Goal: Task Accomplishment & Management: Complete application form

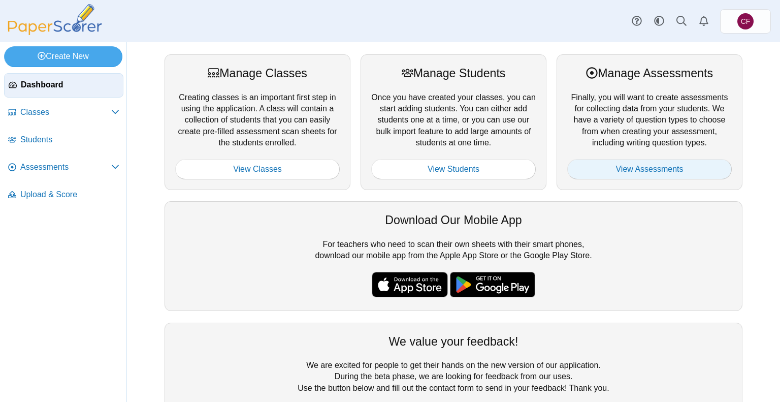
click at [616, 176] on link "View Assessments" at bounding box center [649, 169] width 165 height 20
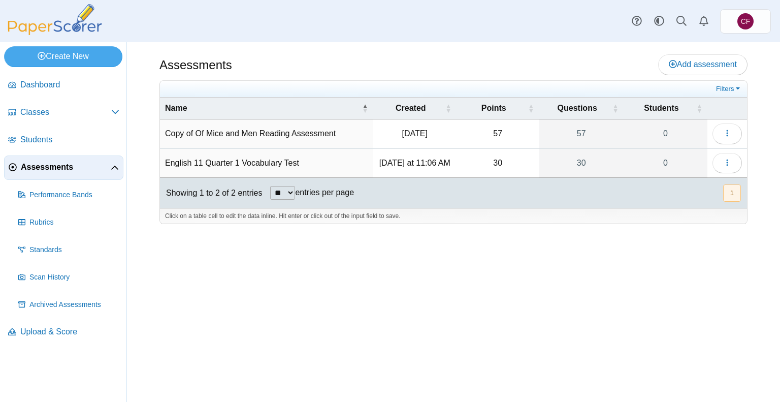
click at [277, 130] on td "Copy of Of Mice and Men Reading Assessment" at bounding box center [266, 133] width 213 height 29
click at [30, 112] on span "Classes" at bounding box center [65, 112] width 91 height 11
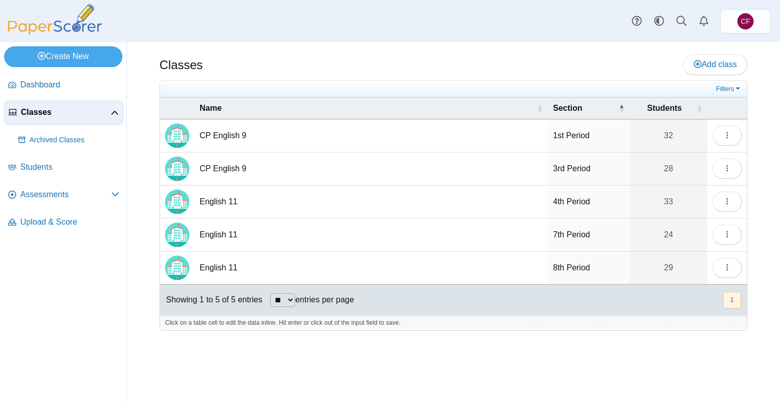
click at [232, 130] on td "CP English 9" at bounding box center [371, 135] width 353 height 33
click at [722, 142] on button "button" at bounding box center [727, 135] width 29 height 20
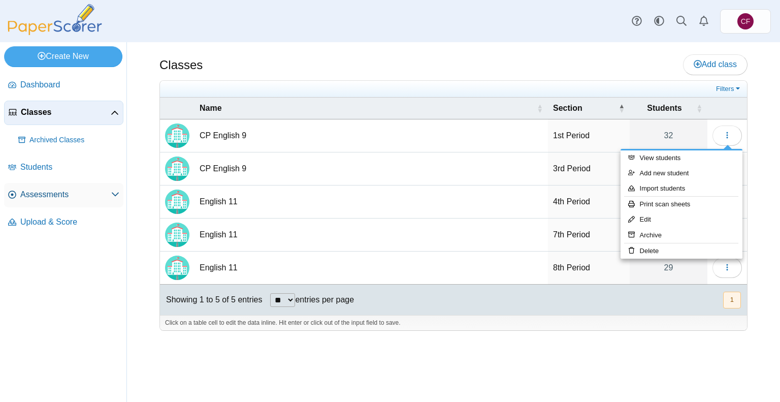
click at [94, 195] on span "Assessments" at bounding box center [65, 194] width 91 height 11
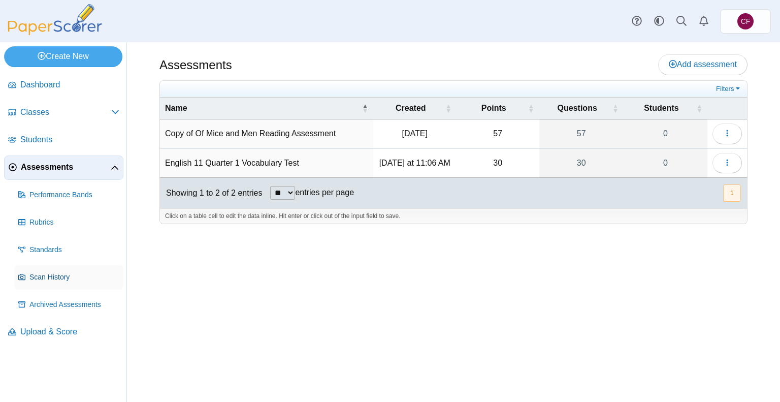
click at [58, 278] on span "Scan History" at bounding box center [74, 277] width 90 height 10
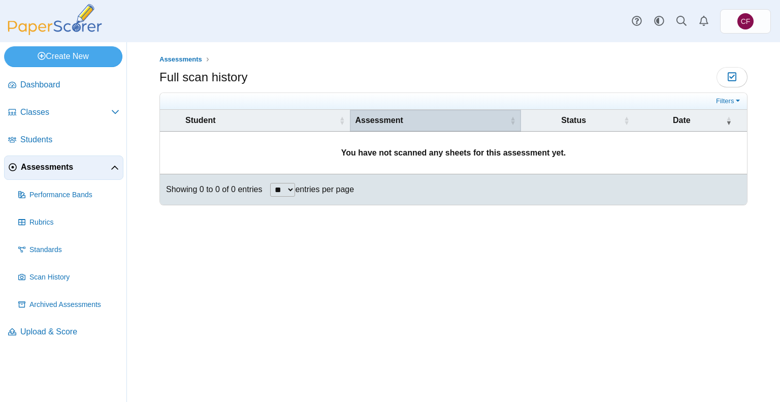
click at [351, 127] on th "Assessment" at bounding box center [435, 121] width 171 height 22
click at [48, 117] on span "Classes" at bounding box center [65, 112] width 91 height 11
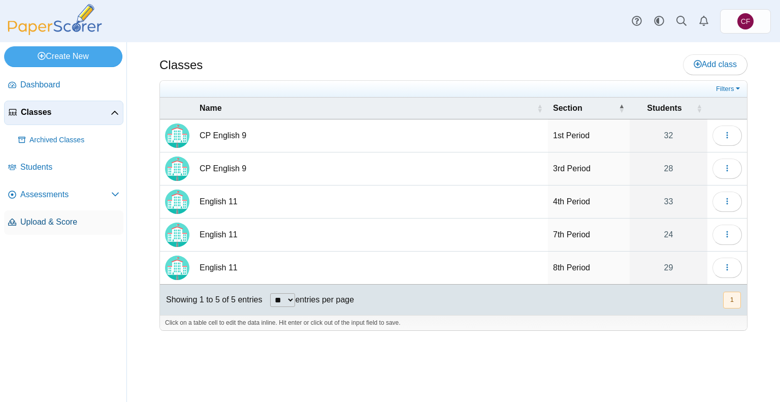
click at [37, 226] on span "Upload & Score" at bounding box center [69, 221] width 99 height 11
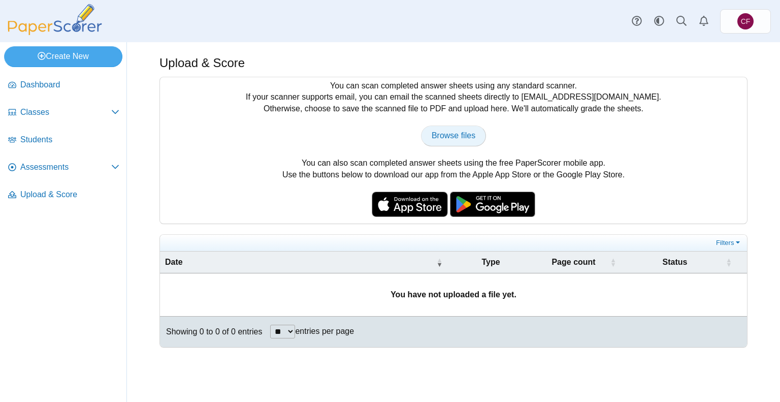
click at [457, 134] on span "Browse files" at bounding box center [454, 135] width 44 height 9
type input "**********"
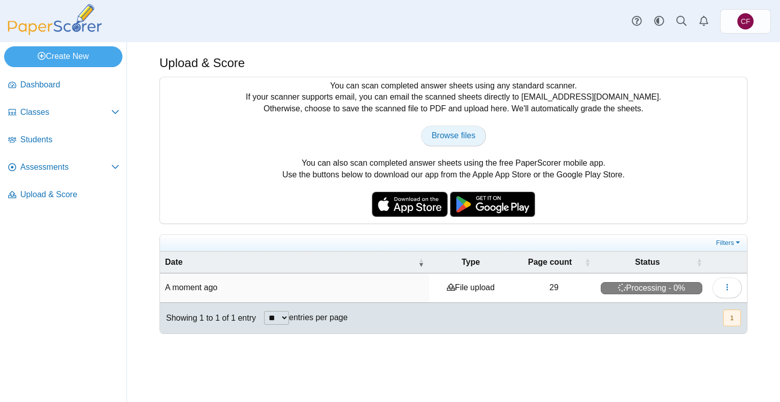
click at [446, 125] on link "Browse files" at bounding box center [453, 135] width 65 height 20
type input "**********"
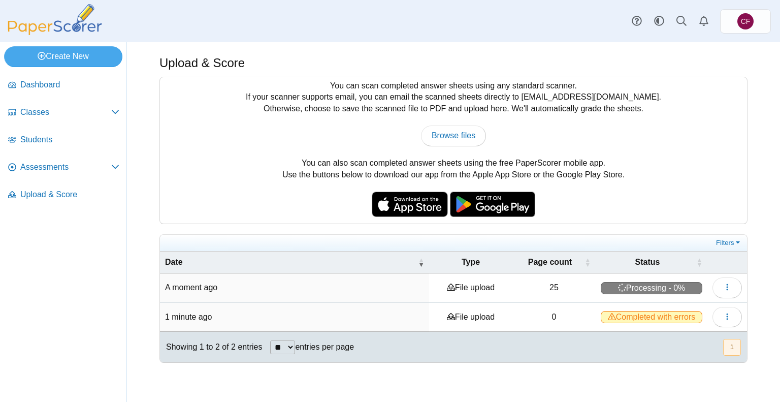
click at [686, 317] on span "Completed with errors" at bounding box center [652, 317] width 102 height 12
click at [724, 312] on icon "button" at bounding box center [727, 316] width 8 height 8
click at [575, 359] on div "Showing 1 to 2 of 2 entries ** ** ** *** entries per page « Prev 1 Next »" at bounding box center [453, 347] width 587 height 30
click at [624, 317] on span "Completed with errors" at bounding box center [652, 317] width 102 height 12
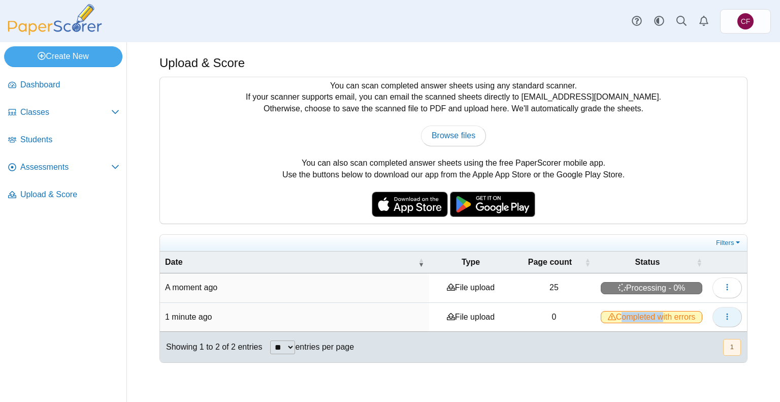
click at [715, 312] on button "button" at bounding box center [727, 317] width 29 height 20
click at [622, 319] on span "Completed with errors" at bounding box center [652, 317] width 102 height 12
click at [447, 319] on td "File upload" at bounding box center [470, 317] width 83 height 29
click at [726, 312] on icon "button" at bounding box center [727, 316] width 8 height 8
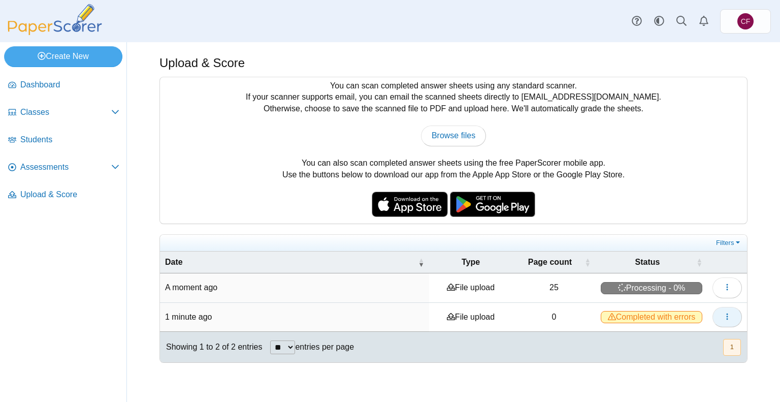
click at [726, 312] on icon "button" at bounding box center [727, 316] width 8 height 8
click at [709, 336] on link "View scanned pages" at bounding box center [682, 337] width 122 height 15
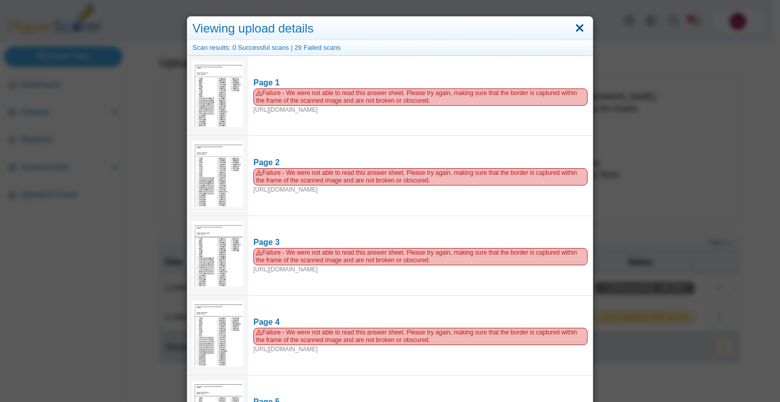
click at [575, 28] on link "Close" at bounding box center [580, 28] width 16 height 17
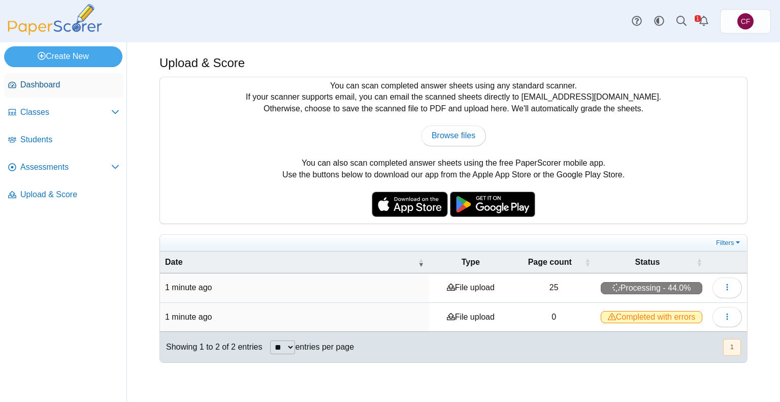
click at [46, 88] on span "Dashboard" at bounding box center [69, 84] width 99 height 11
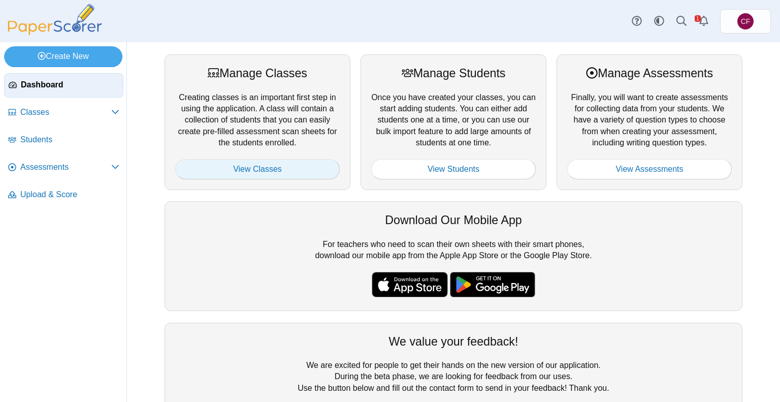
click at [260, 166] on link "View Classes" at bounding box center [257, 169] width 165 height 20
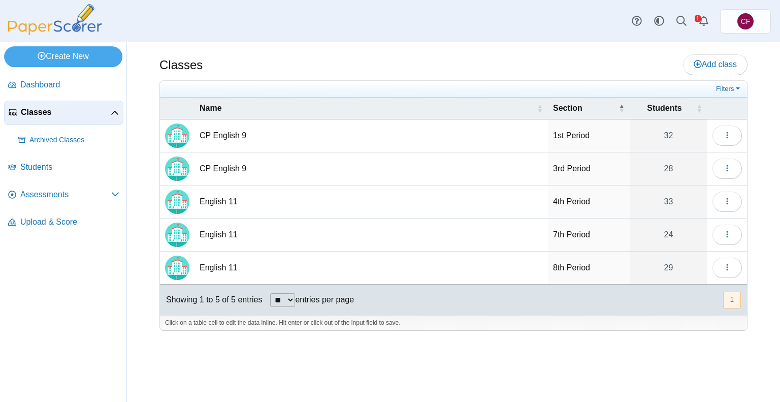
click at [53, 178] on li "Students" at bounding box center [63, 168] width 119 height 27
click at [69, 196] on span "Assessments" at bounding box center [65, 194] width 91 height 11
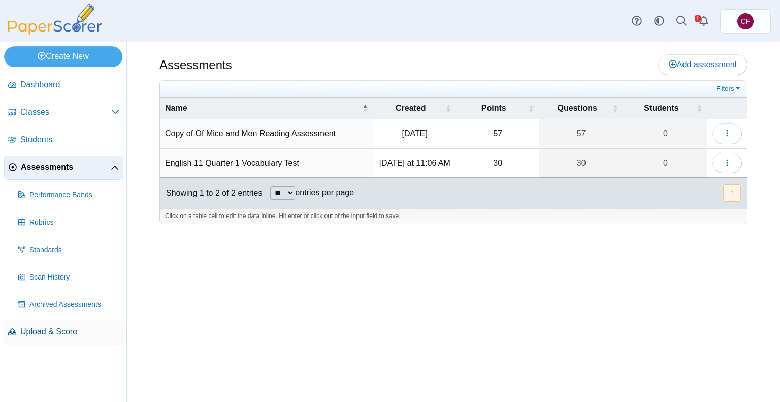
click at [27, 332] on span "Upload & Score" at bounding box center [69, 331] width 99 height 11
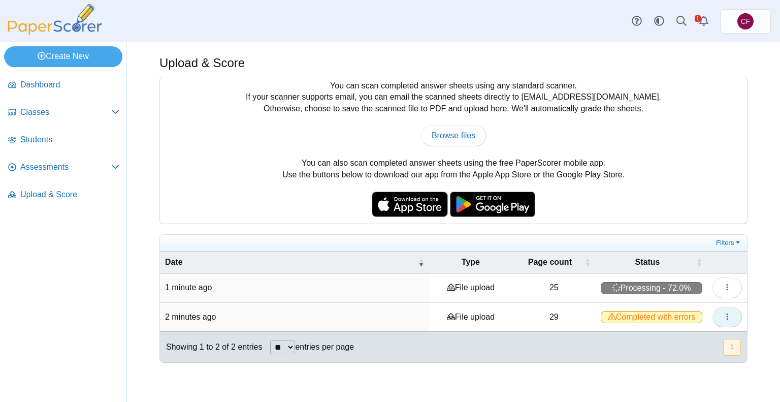
click at [731, 310] on button "button" at bounding box center [727, 317] width 29 height 20
click at [479, 318] on td "File upload" at bounding box center [470, 317] width 83 height 29
click at [641, 317] on span "Completed with errors" at bounding box center [652, 317] width 102 height 12
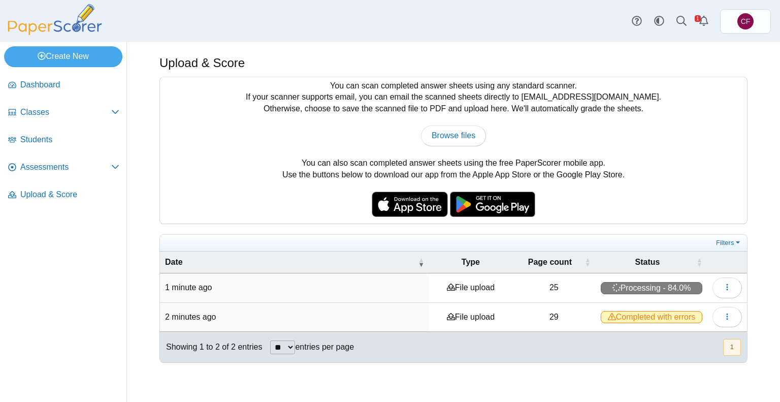
click at [610, 313] on icon at bounding box center [612, 316] width 8 height 8
click at [28, 107] on span "Classes" at bounding box center [65, 112] width 91 height 11
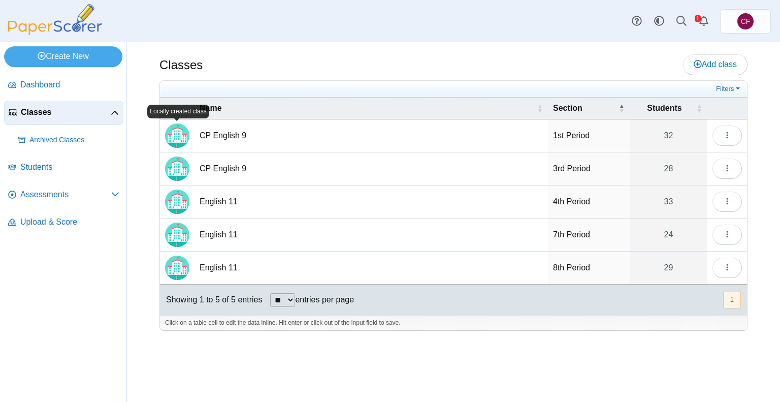
click at [181, 136] on img "Locally created class" at bounding box center [177, 135] width 24 height 24
click at [731, 136] on icon "button" at bounding box center [727, 135] width 8 height 8
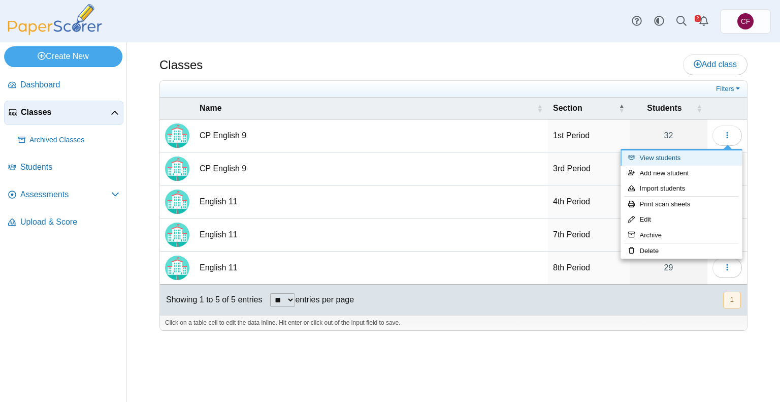
click at [672, 161] on link "View students" at bounding box center [682, 157] width 122 height 15
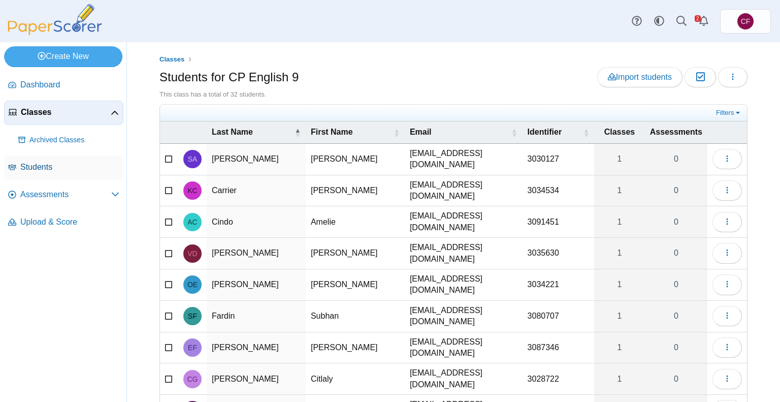
click at [28, 167] on span "Students" at bounding box center [69, 167] width 99 height 11
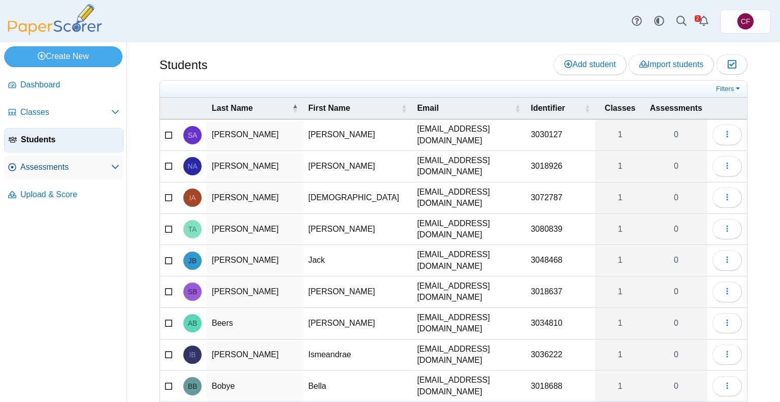
click at [35, 171] on span "Assessments" at bounding box center [65, 167] width 91 height 11
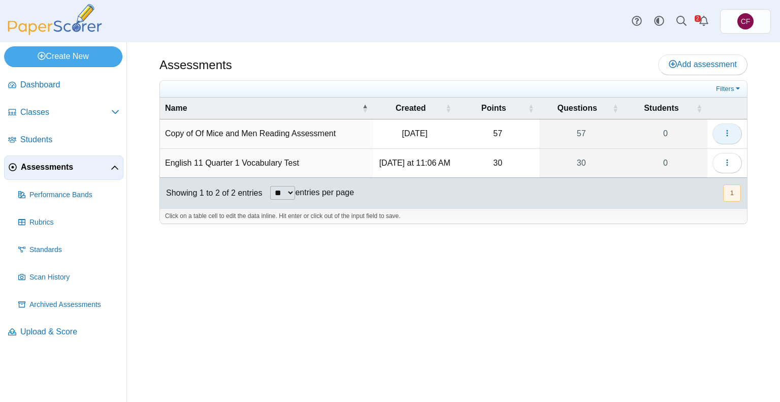
click at [726, 133] on icon "button" at bounding box center [727, 133] width 8 height 8
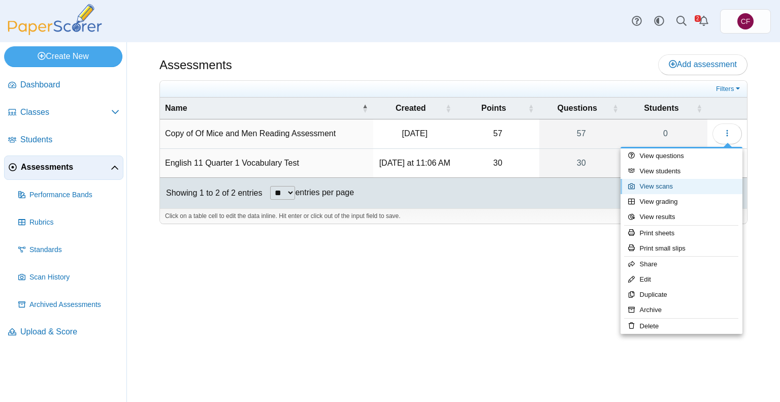
click at [679, 185] on link "View scans" at bounding box center [682, 186] width 122 height 15
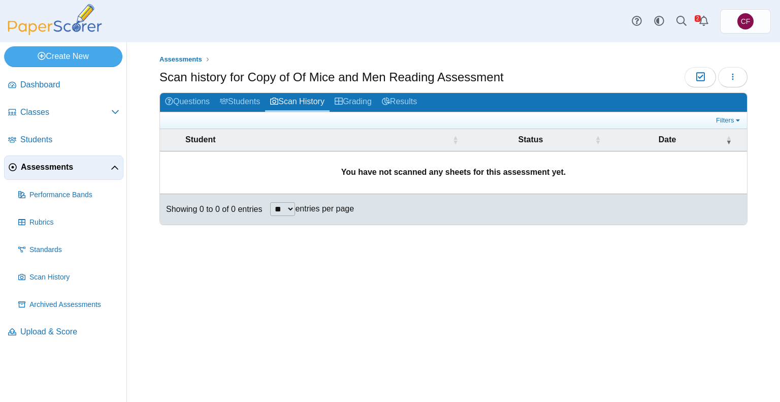
click at [386, 172] on b "You have not scanned any sheets for this assessment yet." at bounding box center [453, 172] width 225 height 9
click at [524, 135] on span "Status" at bounding box center [531, 139] width 124 height 11
click at [647, 147] on th "Date" at bounding box center [671, 140] width 131 height 22
click at [191, 112] on div "Filters Show only: Loading…" at bounding box center [453, 120] width 587 height 17
click at [183, 101] on link "Questions" at bounding box center [187, 102] width 55 height 19
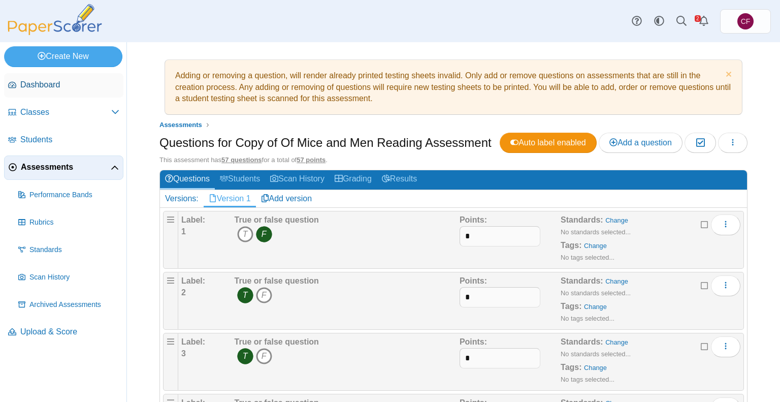
click at [42, 84] on span "Dashboard" at bounding box center [69, 84] width 99 height 11
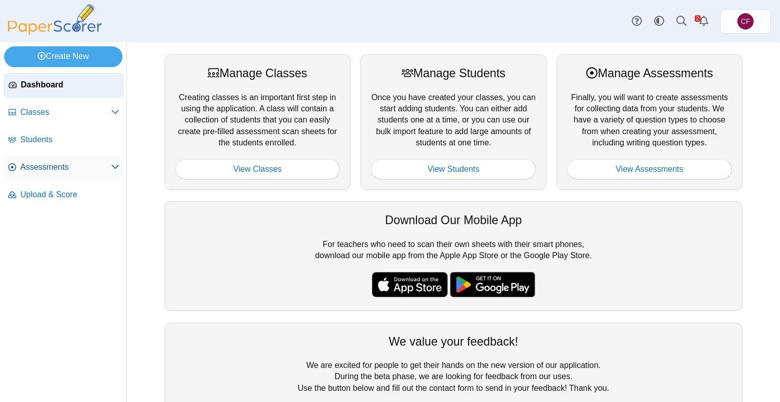
click at [51, 164] on span "Assessments" at bounding box center [65, 167] width 91 height 11
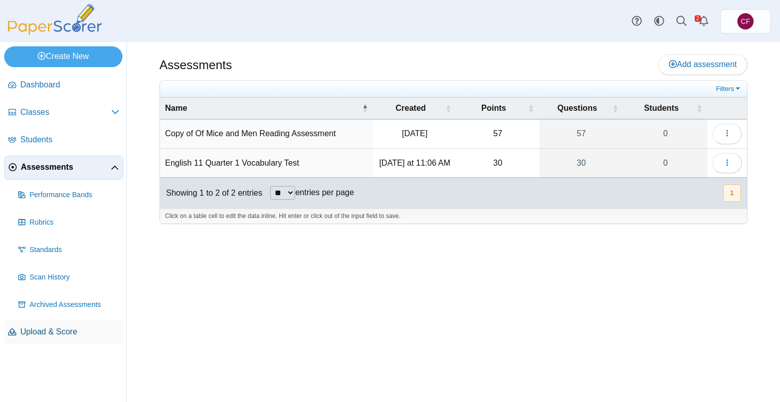
click at [53, 327] on span "Upload & Score" at bounding box center [69, 331] width 99 height 11
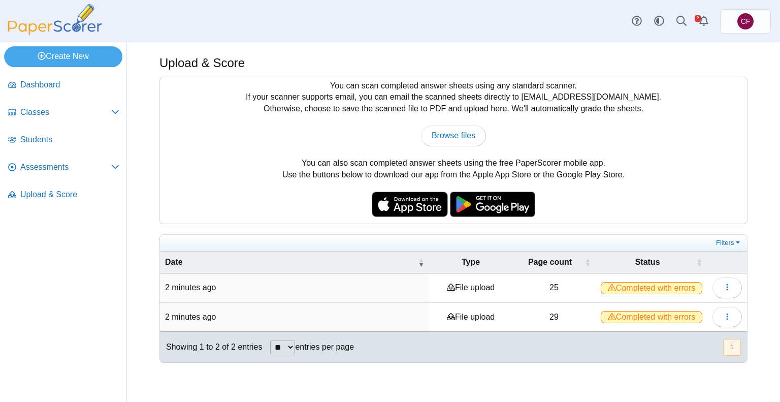
click at [622, 286] on span "Completed with errors" at bounding box center [652, 288] width 102 height 12
click at [723, 283] on icon "button" at bounding box center [727, 287] width 8 height 8
click at [677, 307] on link "View scanned pages" at bounding box center [682, 308] width 122 height 15
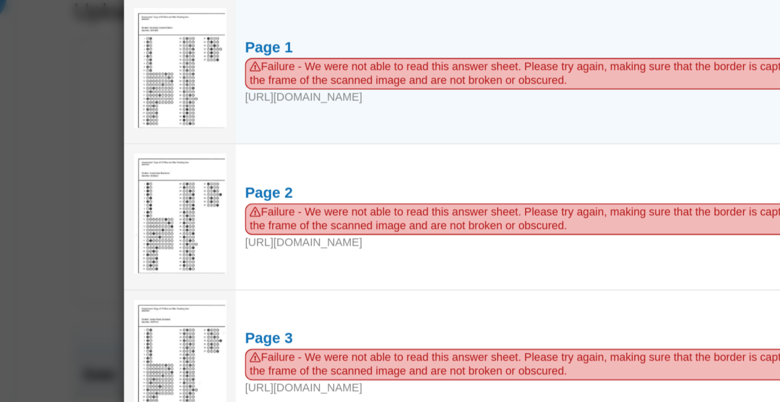
click at [222, 101] on img at bounding box center [217, 94] width 51 height 66
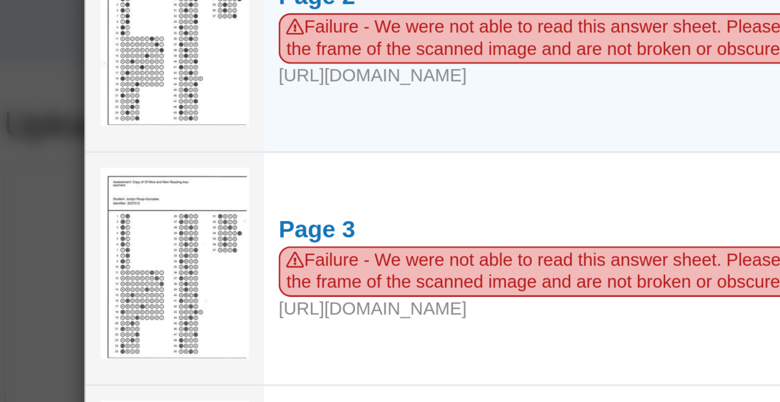
scroll to position [144, 0]
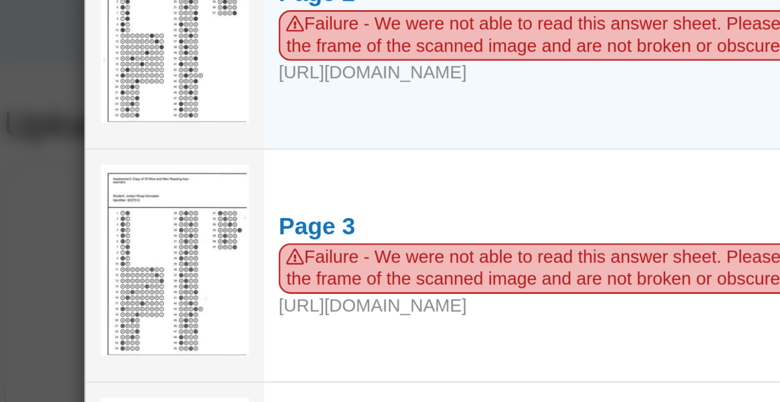
click at [425, 68] on td "Page 2 Failure - We were not able to read this answer sheet. Please try again, …" at bounding box center [420, 31] width 344 height 80
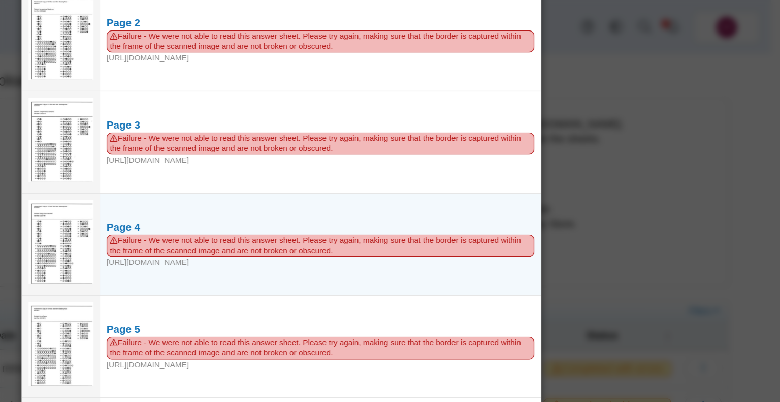
scroll to position [0, 0]
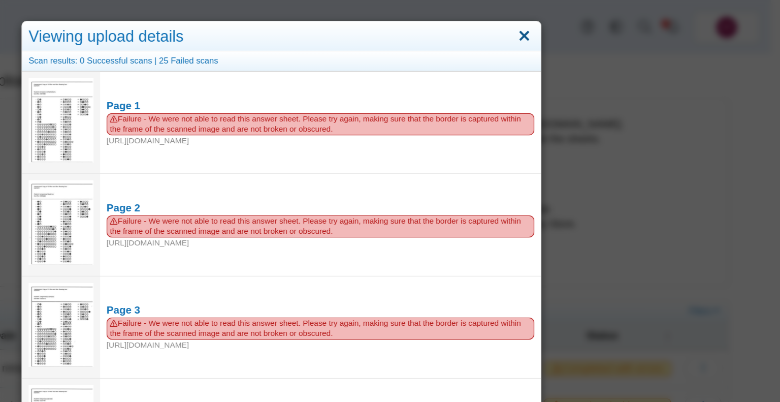
click at [575, 26] on link "Close" at bounding box center [580, 28] width 16 height 17
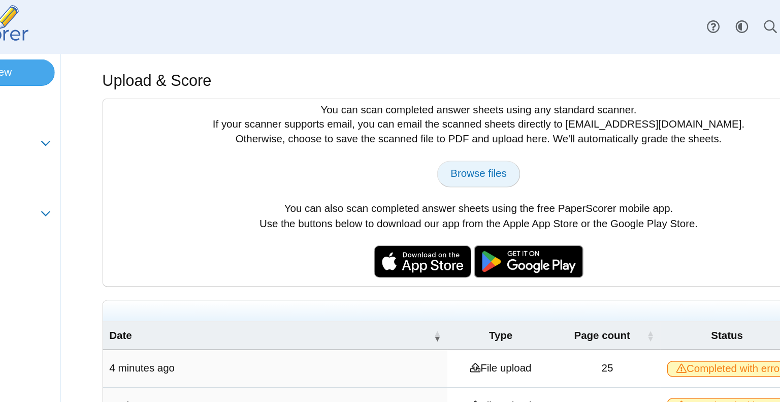
click at [448, 133] on span "Browse files" at bounding box center [454, 135] width 44 height 9
type input "**********"
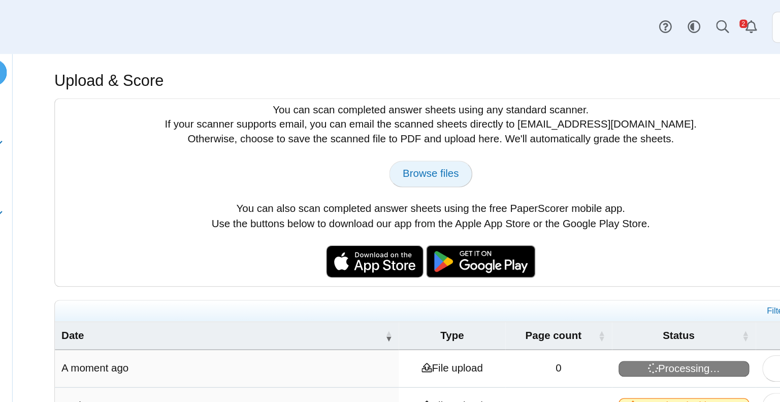
click at [443, 135] on span "Browse files" at bounding box center [454, 135] width 44 height 9
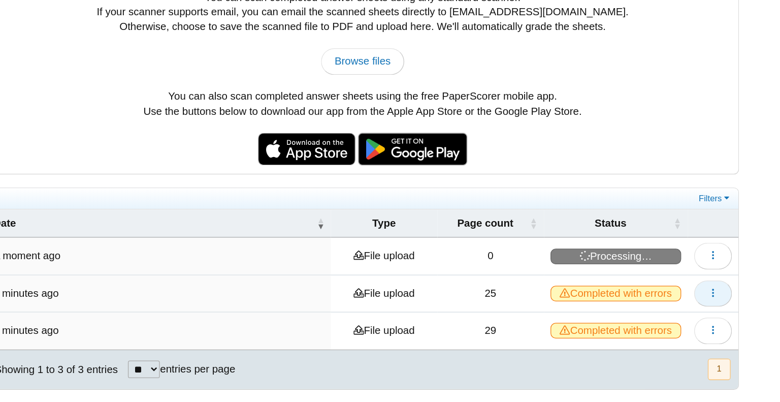
click at [729, 312] on icon "button" at bounding box center [727, 316] width 8 height 8
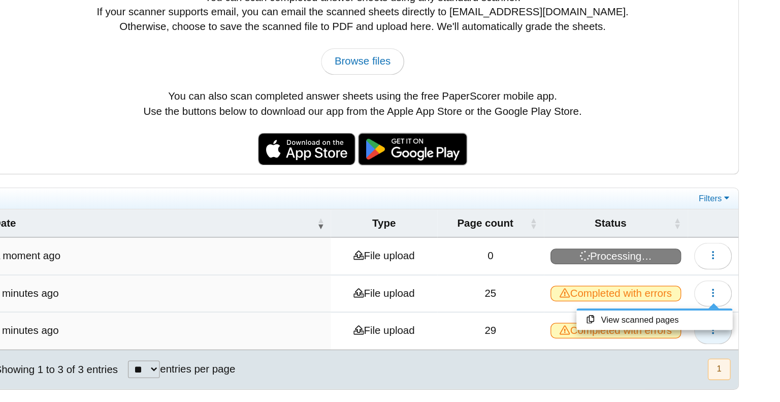
click at [730, 351] on button "button" at bounding box center [727, 346] width 29 height 20
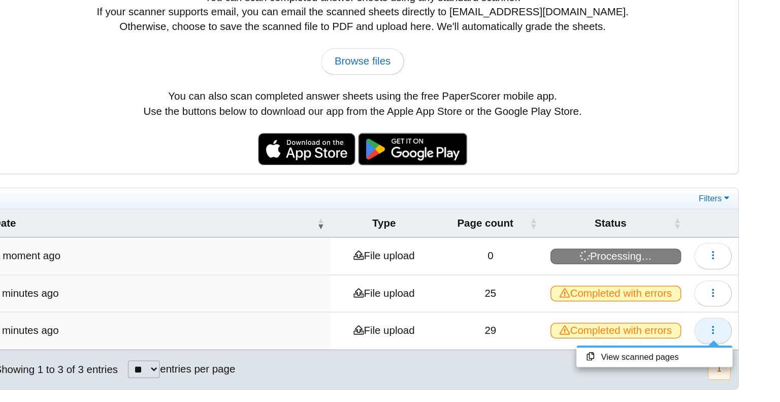
click at [730, 350] on button "button" at bounding box center [727, 346] width 29 height 20
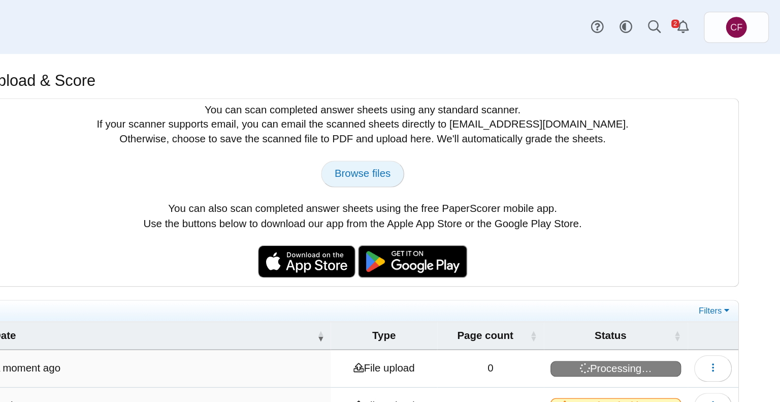
click at [461, 143] on link "Browse files" at bounding box center [453, 135] width 65 height 20
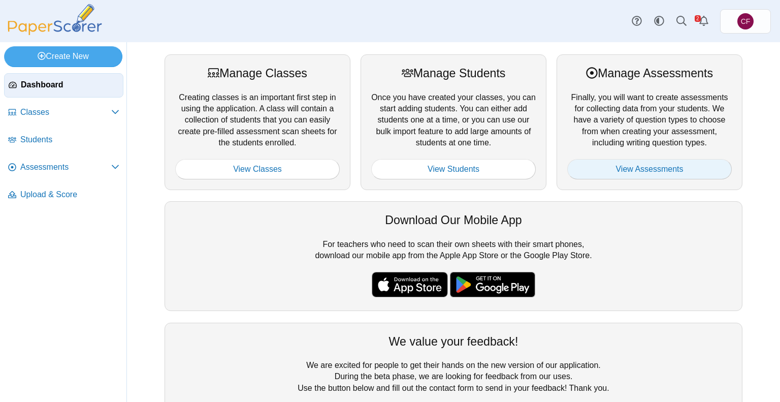
click at [633, 174] on link "View Assessments" at bounding box center [649, 169] width 165 height 20
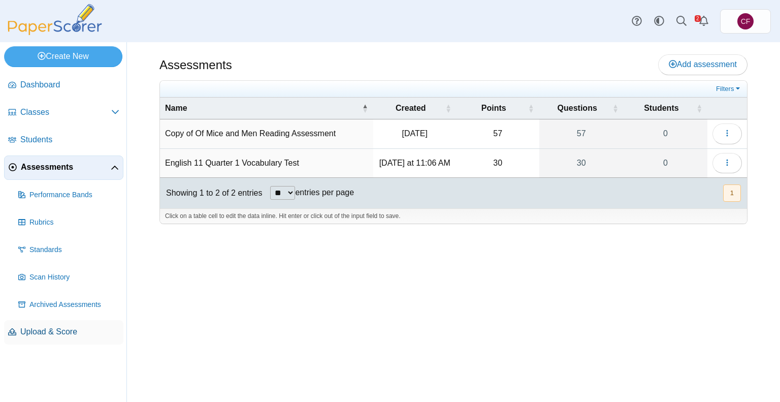
click at [41, 331] on span "Upload & Score" at bounding box center [69, 331] width 99 height 11
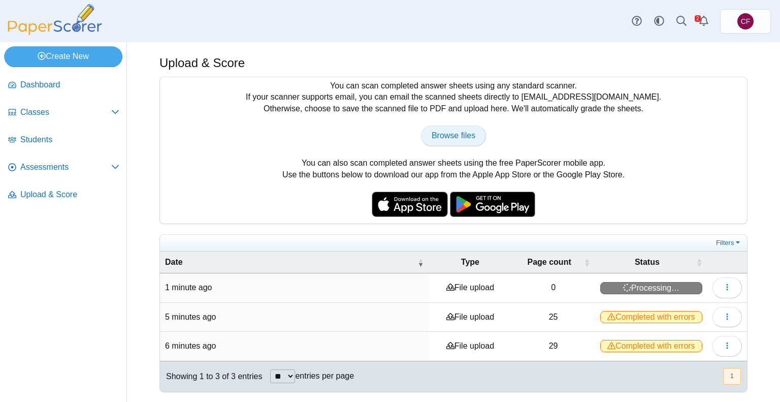
click at [454, 134] on span "Browse files" at bounding box center [454, 135] width 44 height 9
drag, startPoint x: 640, startPoint y: 98, endPoint x: 549, endPoint y: 98, distance: 91.9
click at [549, 98] on div "You can scan completed answer sheets using any standard scanner. If your scanne…" at bounding box center [453, 150] width 587 height 146
copy div "scan@paperscorer.com."
click at [486, 102] on div "You can scan completed answer sheets using any standard scanner. If your scanne…" at bounding box center [453, 150] width 587 height 146
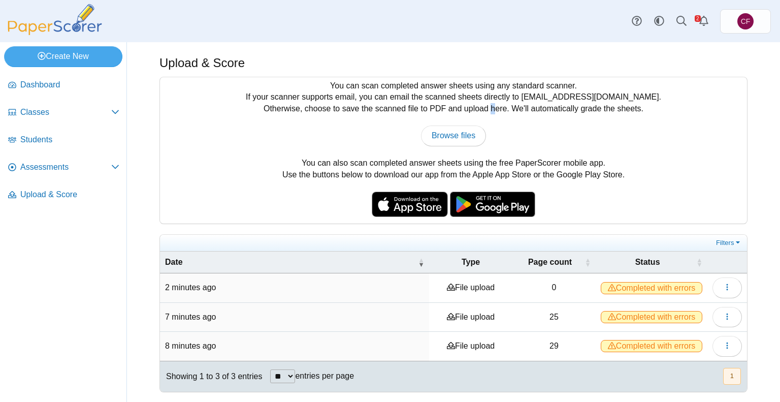
click at [486, 102] on div "You can scan completed answer sheets using any standard scanner. If your scanne…" at bounding box center [453, 150] width 587 height 146
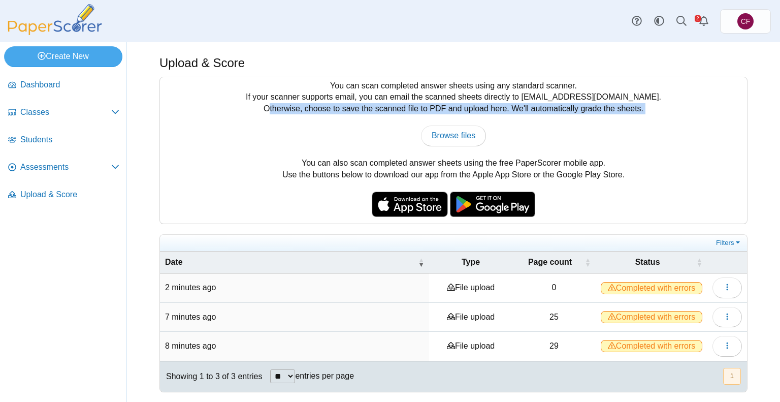
click at [486, 102] on div "You can scan completed answer sheets using any standard scanner. If your scanne…" at bounding box center [453, 150] width 587 height 146
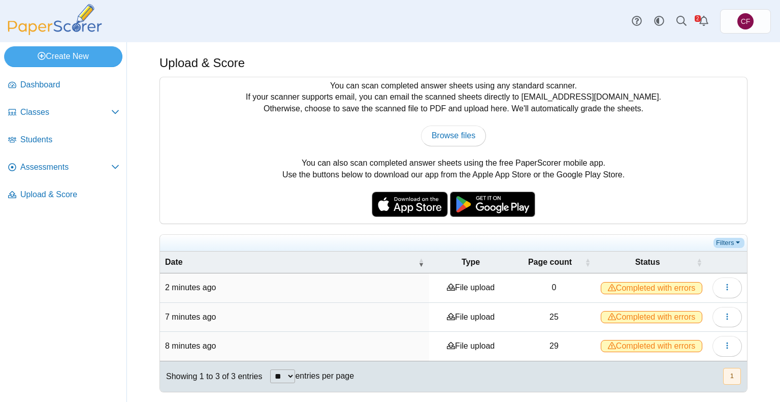
click at [734, 243] on link "Filters" at bounding box center [729, 243] width 31 height 10
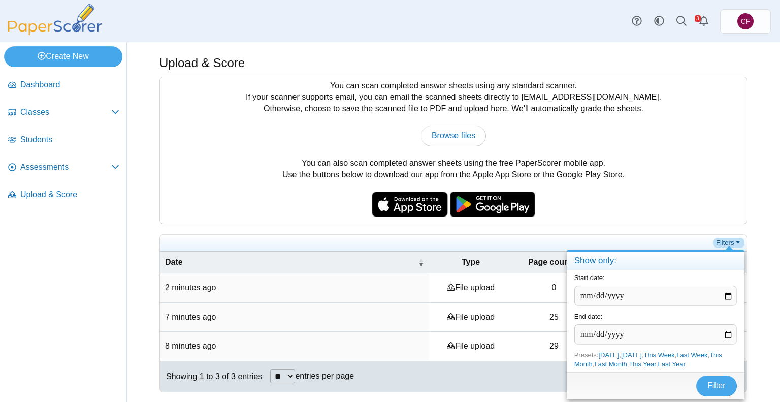
click at [734, 243] on link "Filters" at bounding box center [729, 243] width 31 height 10
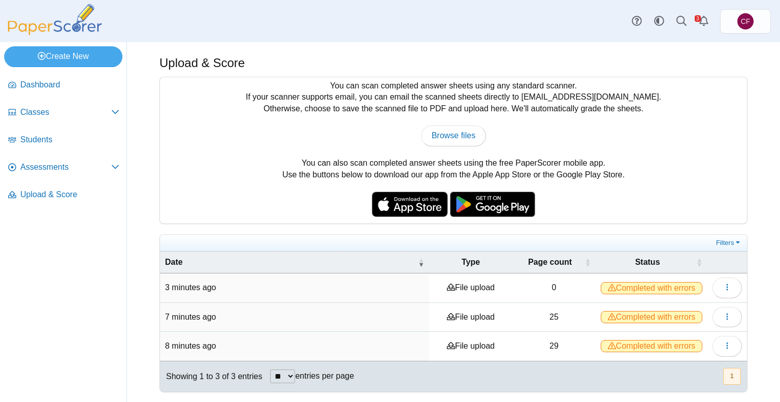
click at [546, 286] on td "0" at bounding box center [553, 287] width 83 height 29
click at [606, 283] on span "Completed with errors" at bounding box center [652, 288] width 102 height 12
click at [734, 280] on button "button" at bounding box center [727, 287] width 29 height 20
click at [691, 313] on link "View scanned pages" at bounding box center [682, 308] width 122 height 15
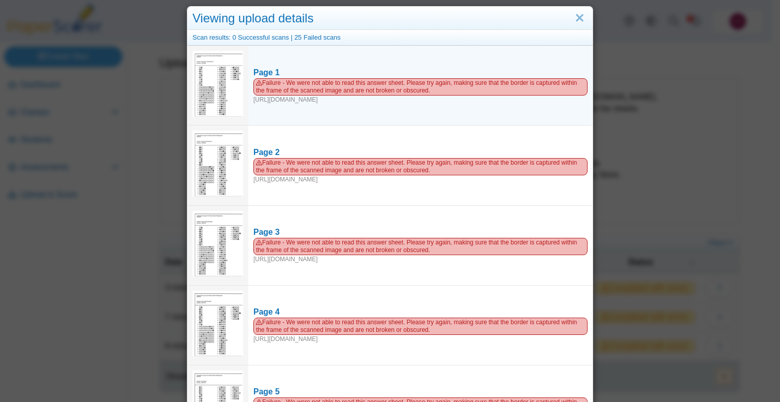
scroll to position [10, 0]
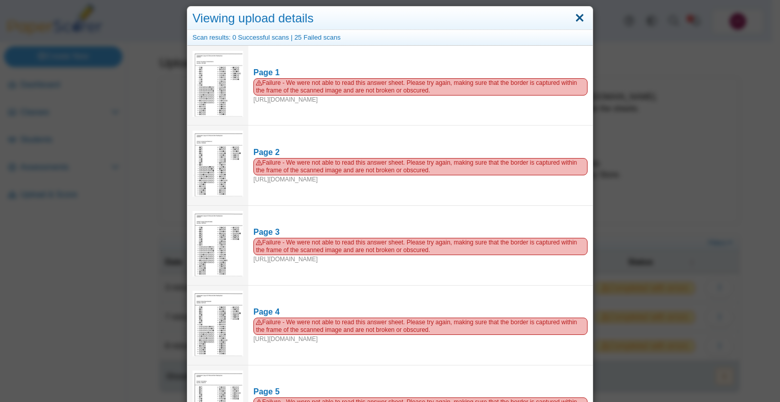
click at [583, 19] on link "Close" at bounding box center [580, 18] width 16 height 17
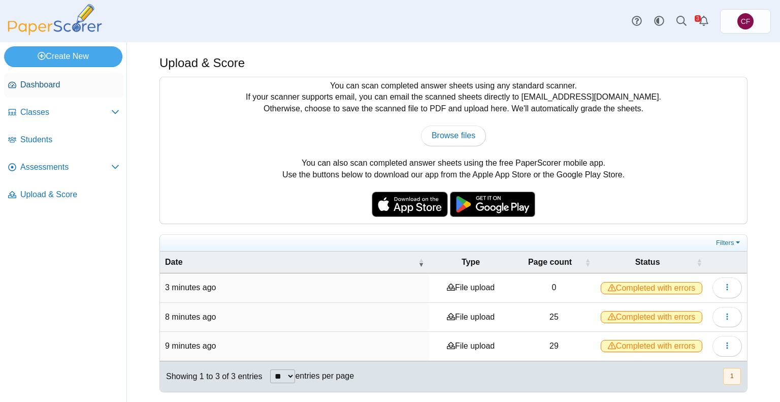
click at [38, 84] on span "Dashboard" at bounding box center [69, 84] width 99 height 11
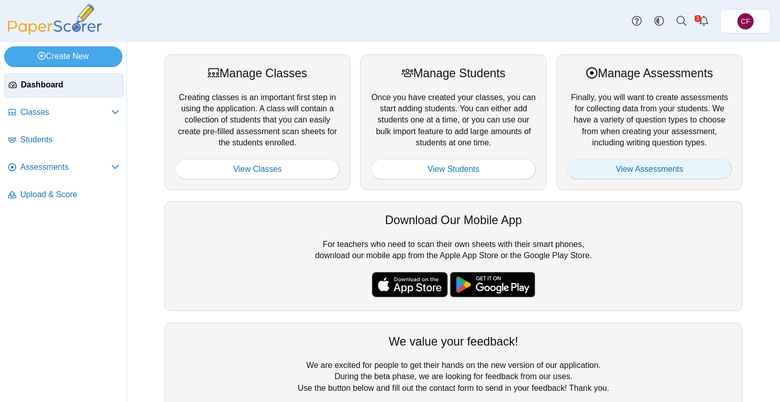
click at [624, 168] on link "View Assessments" at bounding box center [649, 169] width 165 height 20
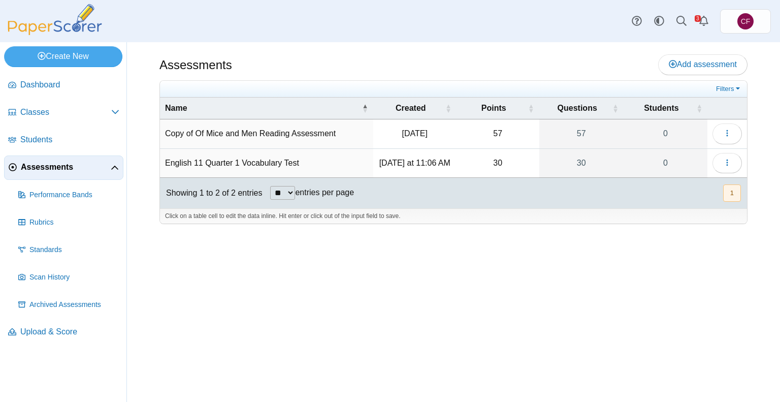
click at [325, 136] on td "Copy of Of Mice and Men Reading Assessment" at bounding box center [266, 133] width 213 height 29
click at [262, 317] on div "Assessments Add assessment 57 0" at bounding box center [453, 222] width 653 height 360
click at [43, 335] on span "Upload & Score" at bounding box center [69, 331] width 99 height 11
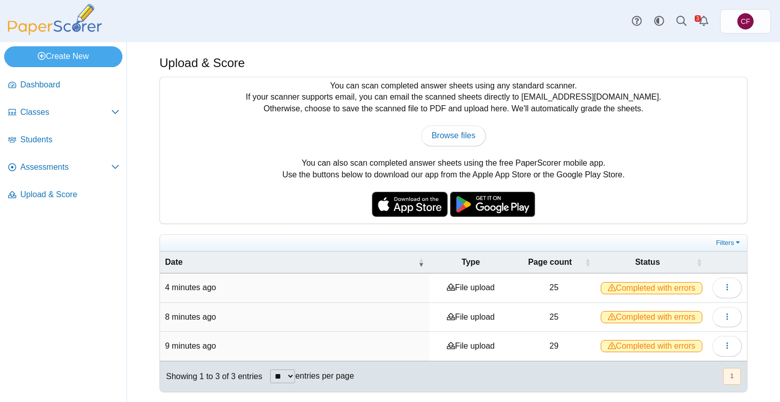
click at [452, 280] on td "File upload" at bounding box center [470, 287] width 83 height 29
click at [727, 316] on icon "button" at bounding box center [727, 316] width 8 height 8
click at [709, 336] on link "View scanned pages" at bounding box center [682, 337] width 122 height 15
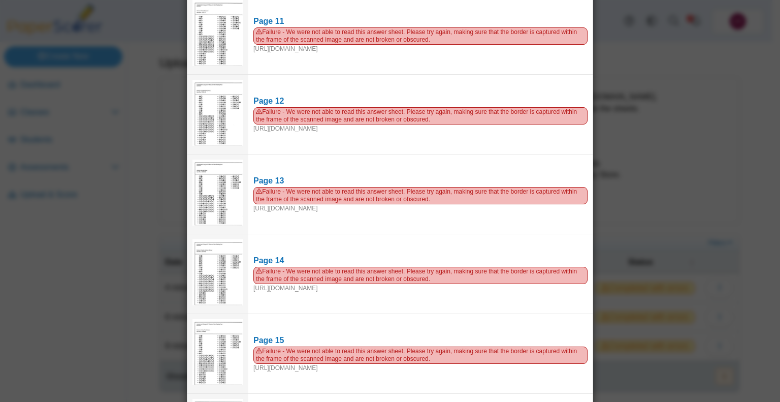
scroll to position [949, 0]
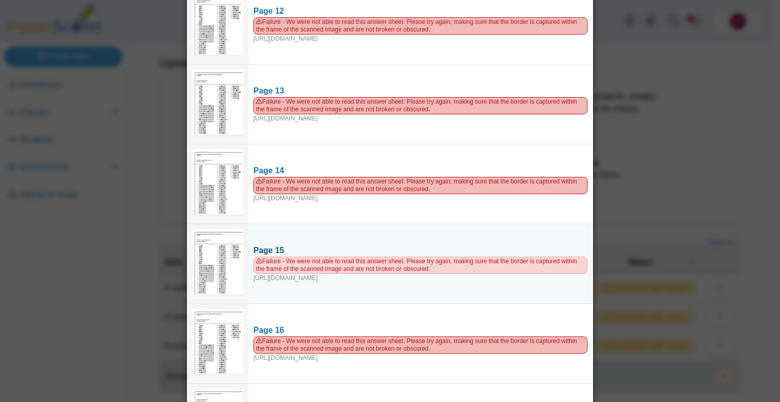
click at [386, 256] on span "Failure - We were not able to read this answer sheet. Please try again, making …" at bounding box center [420, 264] width 334 height 17
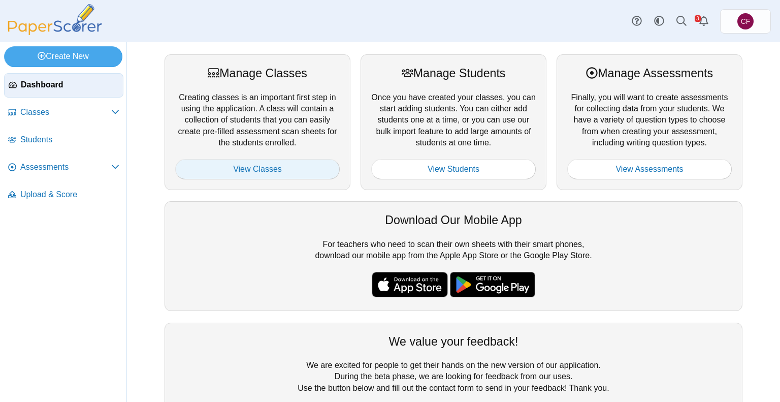
click at [226, 167] on link "View Classes" at bounding box center [257, 169] width 165 height 20
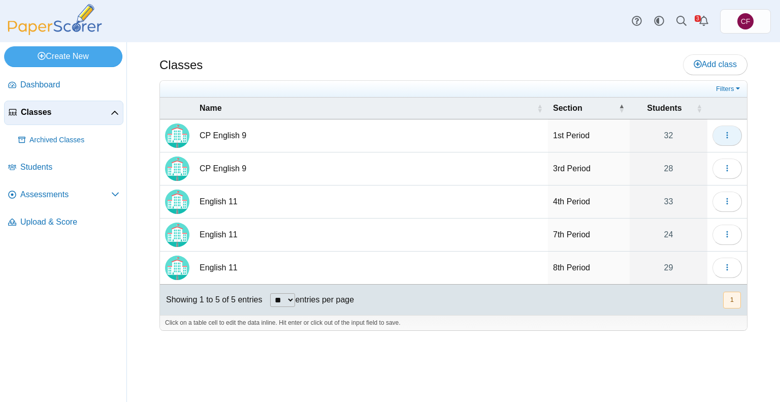
click at [725, 131] on icon "button" at bounding box center [727, 135] width 8 height 8
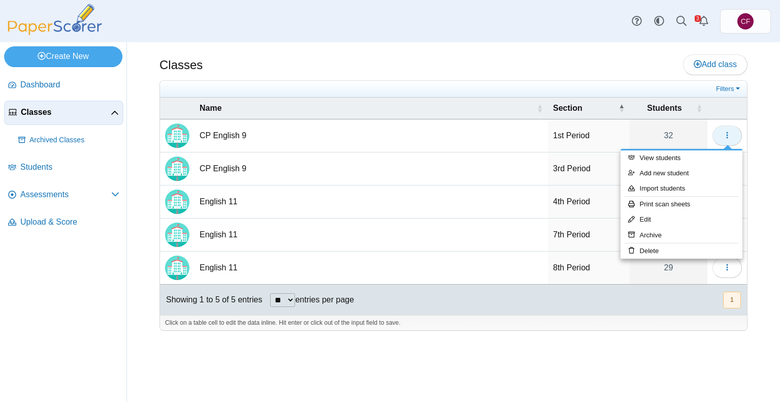
click at [720, 131] on button "button" at bounding box center [727, 135] width 29 height 20
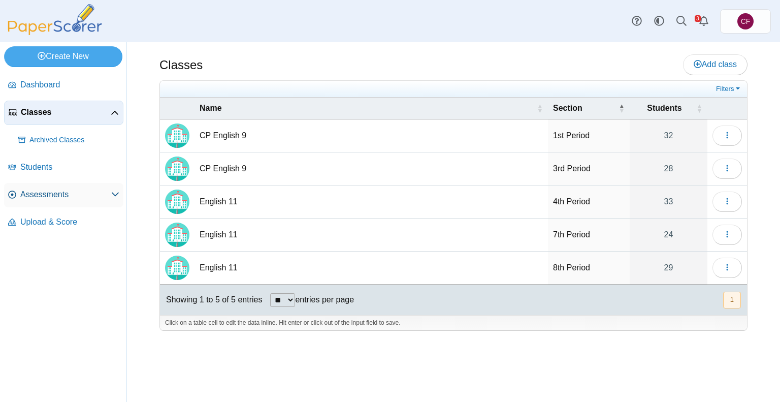
click at [47, 191] on span "Assessments" at bounding box center [65, 194] width 91 height 11
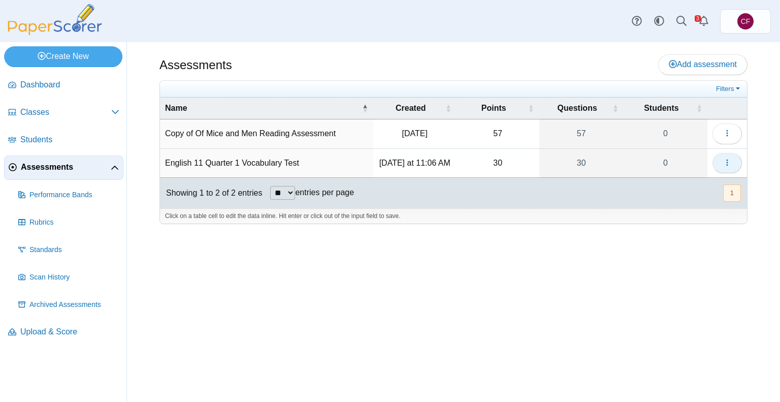
click at [738, 160] on button "button" at bounding box center [727, 163] width 29 height 20
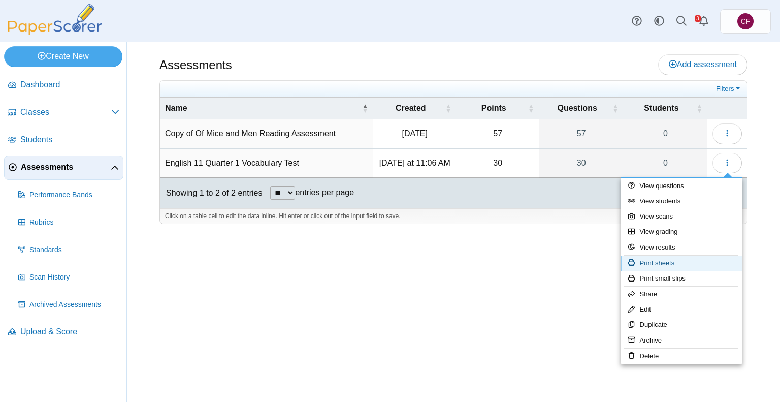
click at [664, 268] on link "Print sheets" at bounding box center [682, 262] width 122 height 15
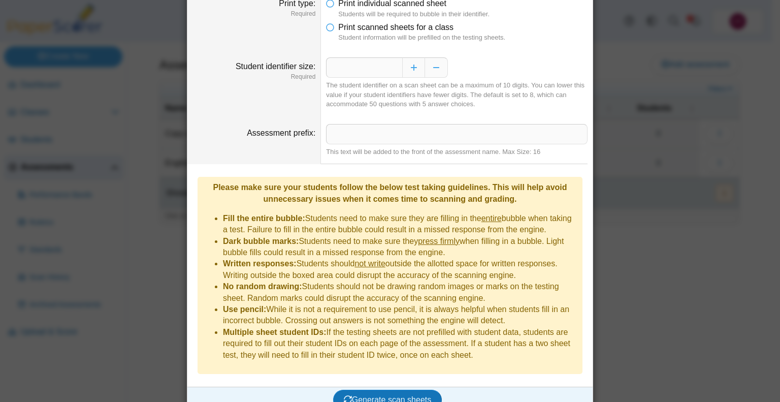
scroll to position [49, 0]
click at [372, 396] on span "Generate scan sheets" at bounding box center [388, 400] width 88 height 9
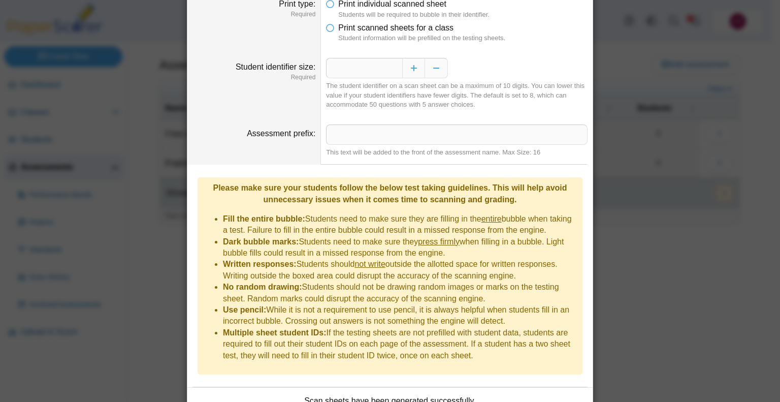
scroll to position [131, 0]
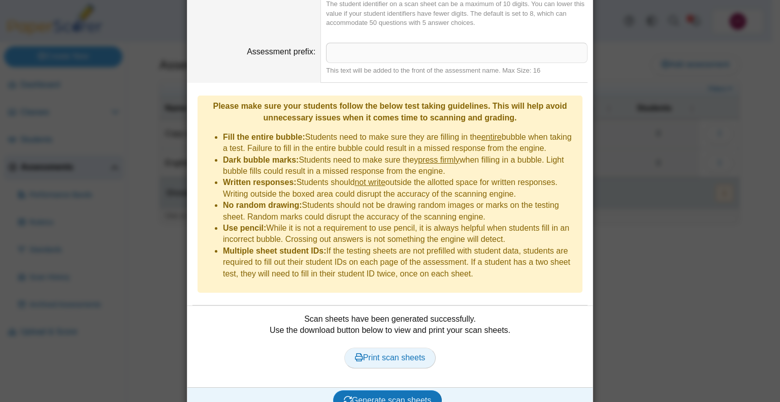
click at [395, 353] on span "Print scan sheets" at bounding box center [390, 357] width 71 height 9
click at [604, 314] on div "**********" at bounding box center [390, 201] width 780 height 402
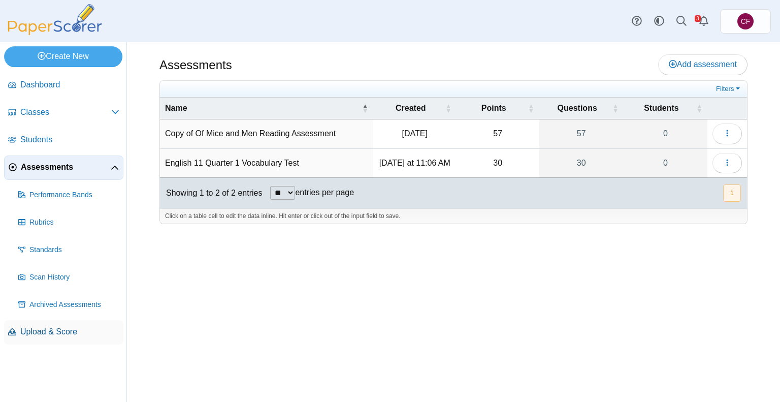
click at [47, 333] on span "Upload & Score" at bounding box center [69, 331] width 99 height 11
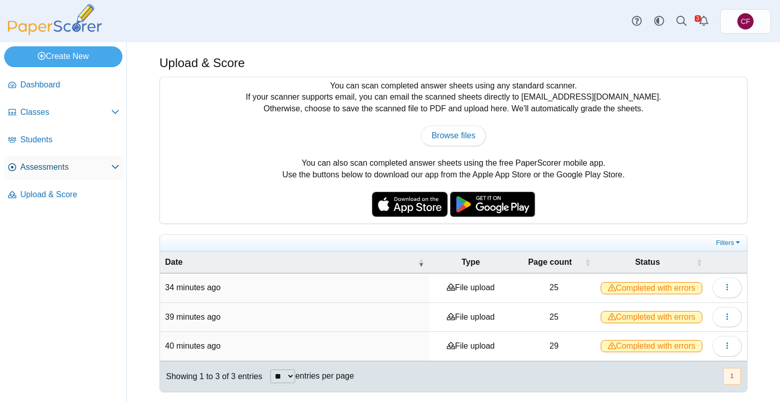
click at [41, 170] on span "Assessments" at bounding box center [65, 167] width 91 height 11
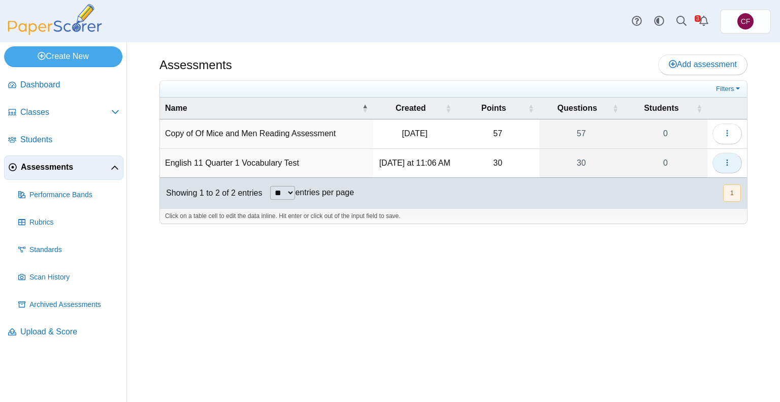
click at [732, 163] on button "button" at bounding box center [727, 163] width 29 height 20
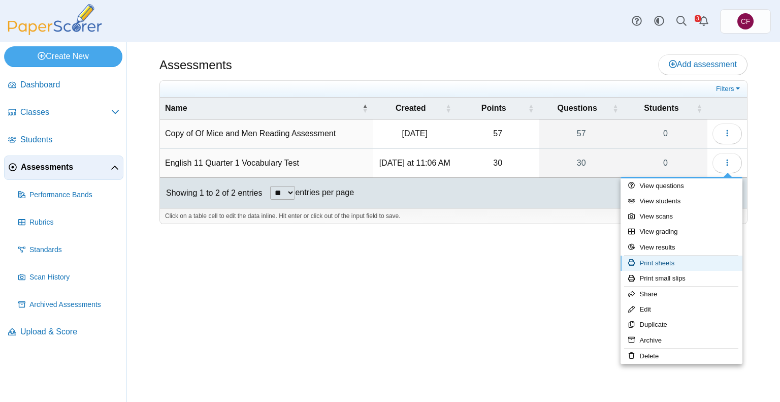
click at [655, 265] on link "Print sheets" at bounding box center [682, 262] width 122 height 15
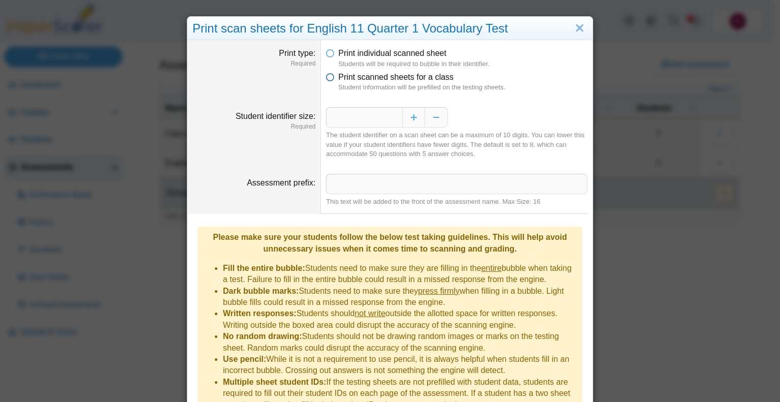
click at [360, 81] on span "Print scanned sheets for a class" at bounding box center [395, 77] width 115 height 9
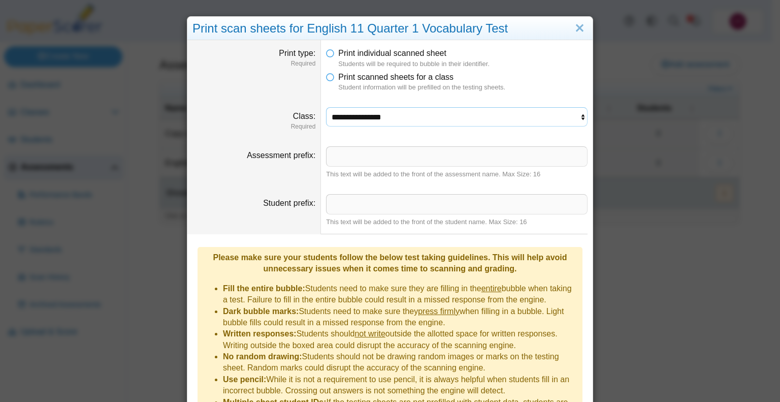
click at [345, 116] on select "**********" at bounding box center [457, 116] width 262 height 19
click at [326, 107] on select "**********" at bounding box center [457, 116] width 262 height 19
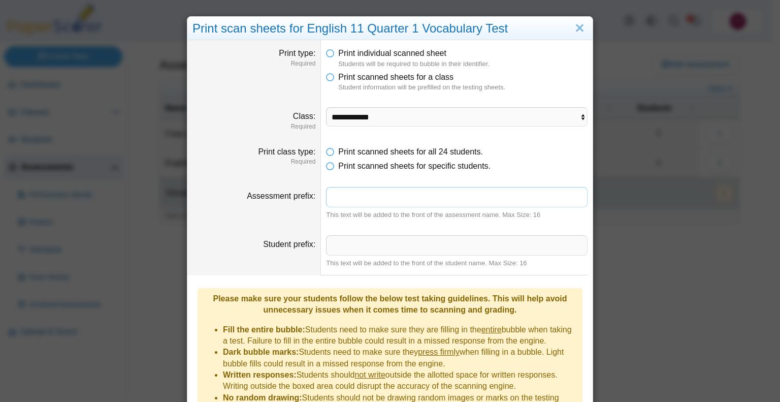
click at [353, 188] on input "Assessment prefix" at bounding box center [457, 197] width 262 height 20
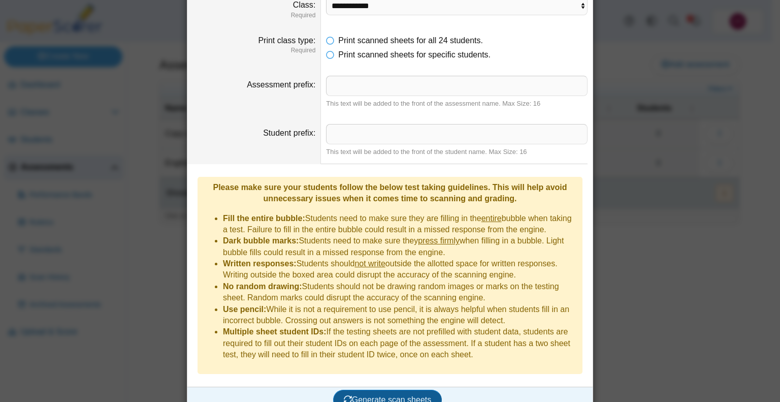
click at [391, 390] on button "Generate scan sheets" at bounding box center [387, 400] width 109 height 20
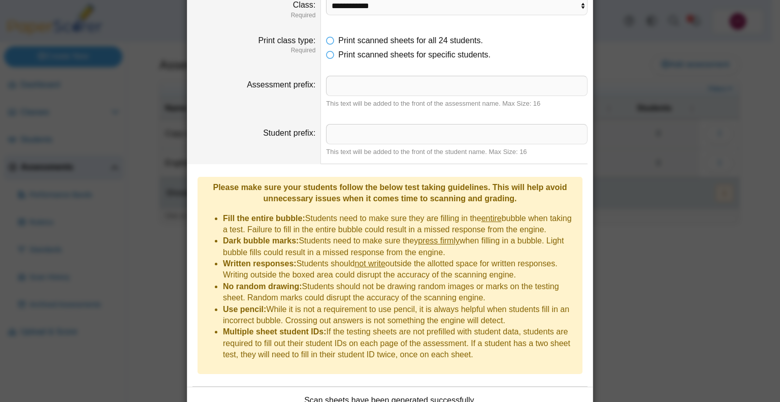
scroll to position [192, 0]
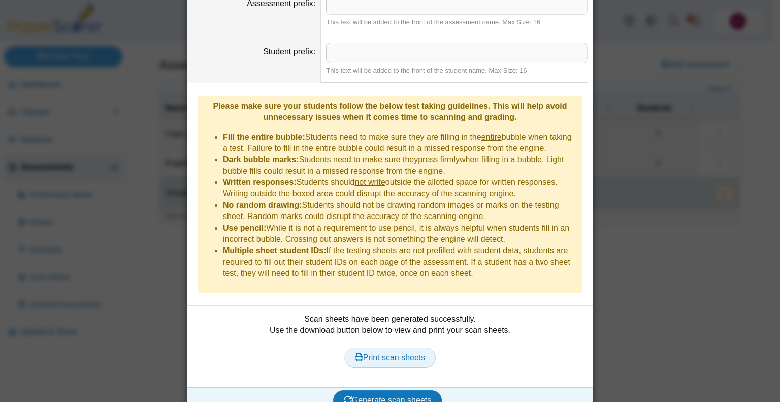
click at [380, 353] on span "Print scan sheets" at bounding box center [390, 357] width 71 height 9
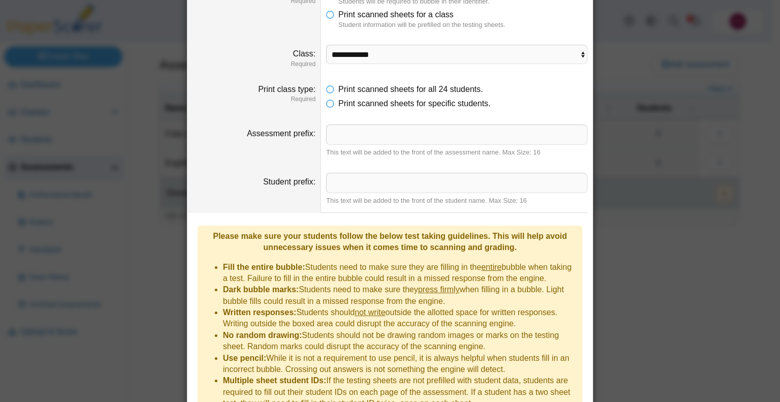
scroll to position [0, 0]
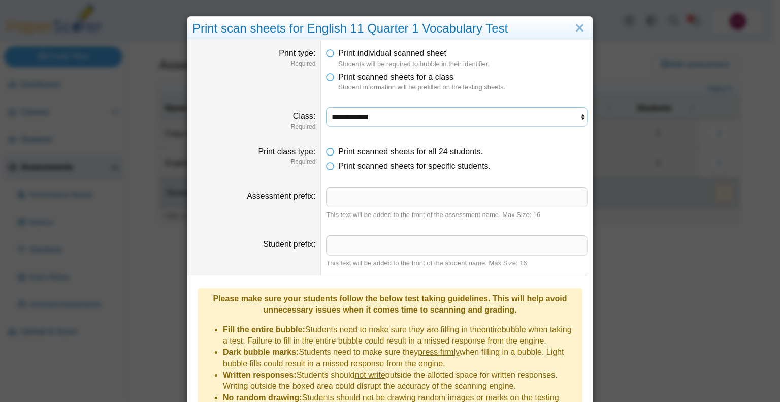
click at [435, 112] on select "**********" at bounding box center [457, 116] width 262 height 19
select select "**********"
click at [326, 107] on select "**********" at bounding box center [457, 116] width 262 height 19
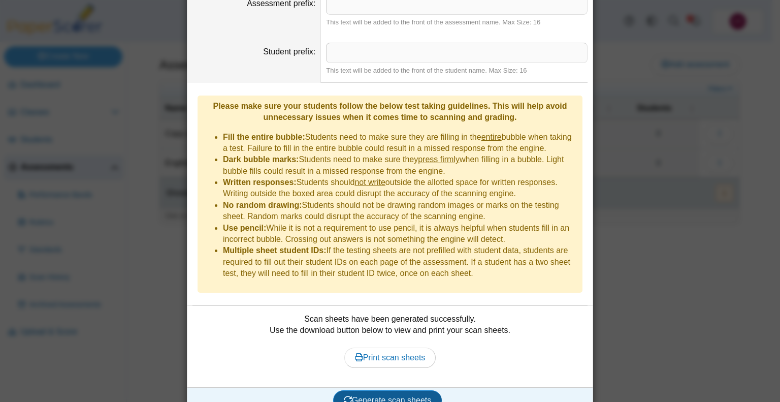
click at [387, 396] on span "Generate scan sheets" at bounding box center [388, 400] width 88 height 9
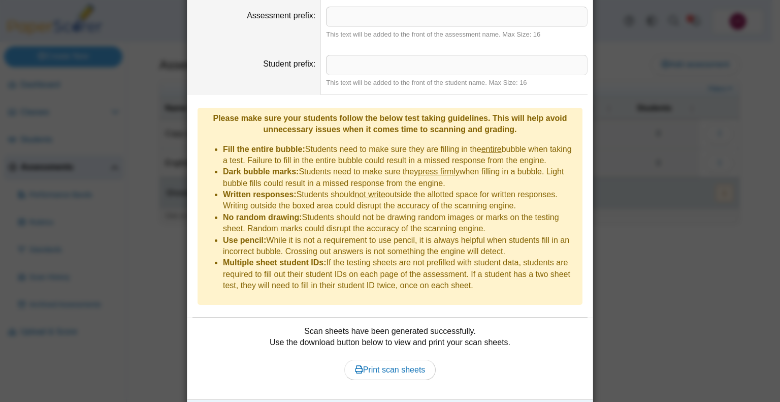
scroll to position [185, 0]
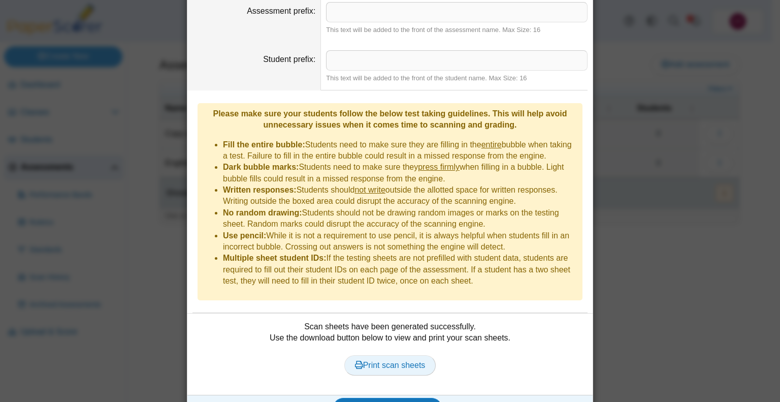
click at [381, 361] on span "Print scan sheets" at bounding box center [390, 365] width 71 height 9
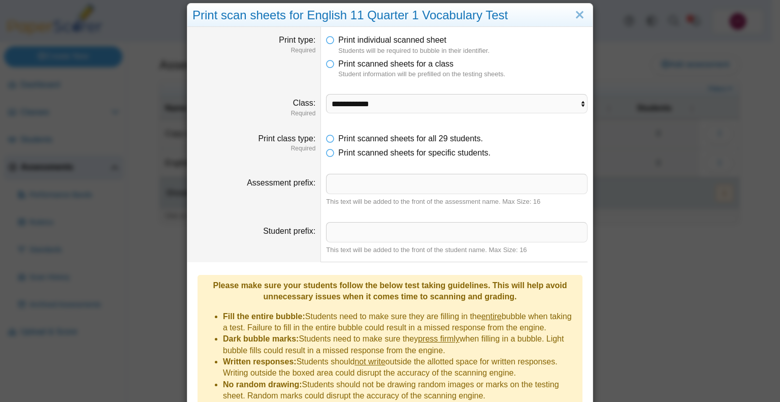
scroll to position [0, 0]
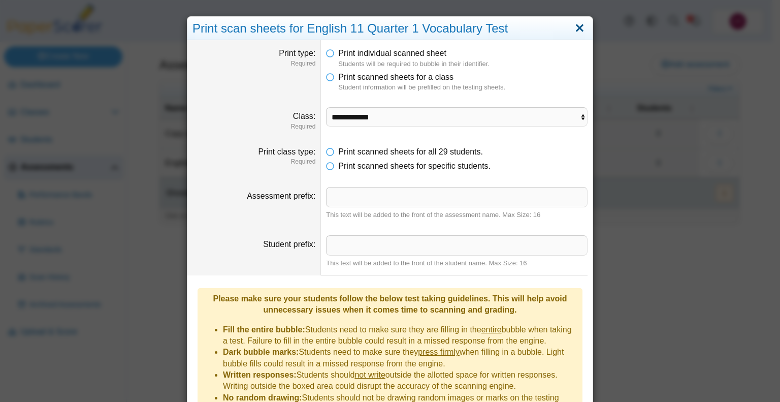
click at [574, 24] on link "Close" at bounding box center [580, 28] width 16 height 17
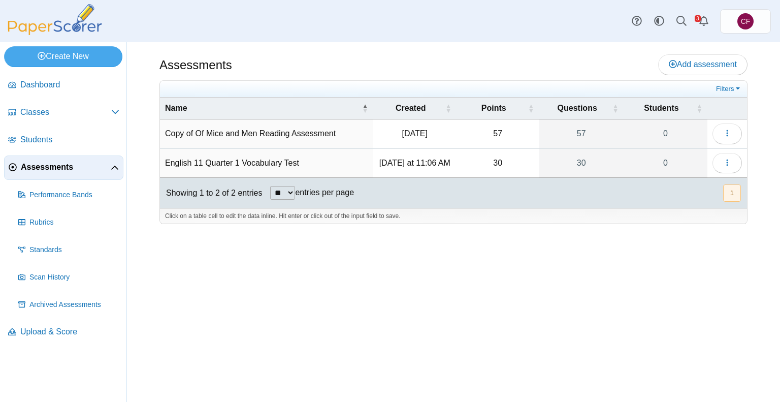
click at [574, 24] on div "Dashboard Classes Archived classes Students Assessments" at bounding box center [390, 21] width 780 height 42
click at [249, 135] on td "Copy of Of Mice and Men Reading Assessment" at bounding box center [266, 133] width 213 height 29
click at [733, 127] on button "button" at bounding box center [727, 133] width 29 height 20
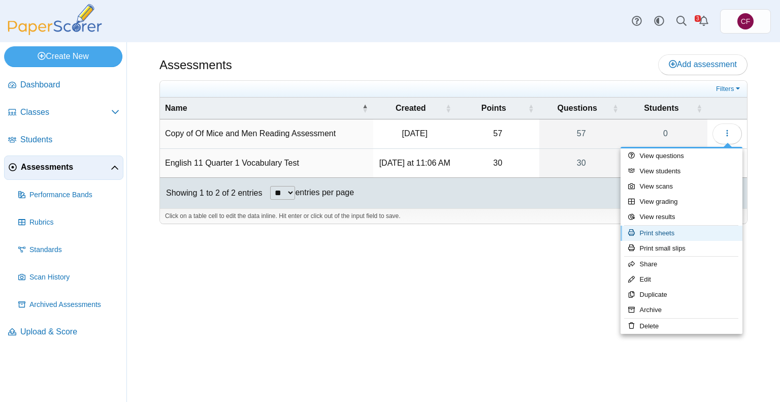
click at [658, 235] on link "Print sheets" at bounding box center [682, 233] width 122 height 15
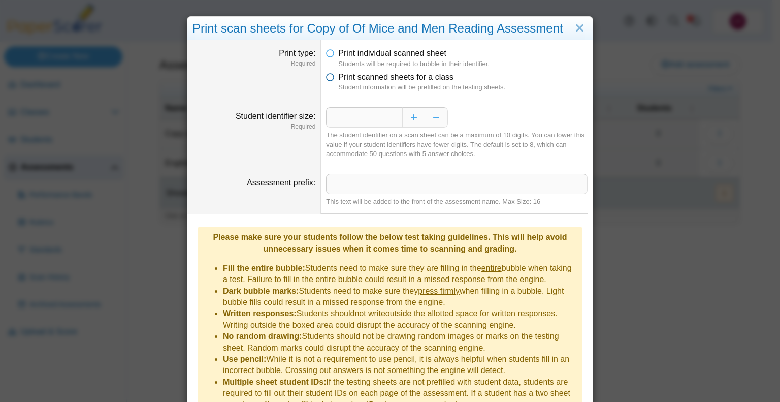
click at [363, 81] on span "Print scanned sheets for a class" at bounding box center [395, 77] width 115 height 9
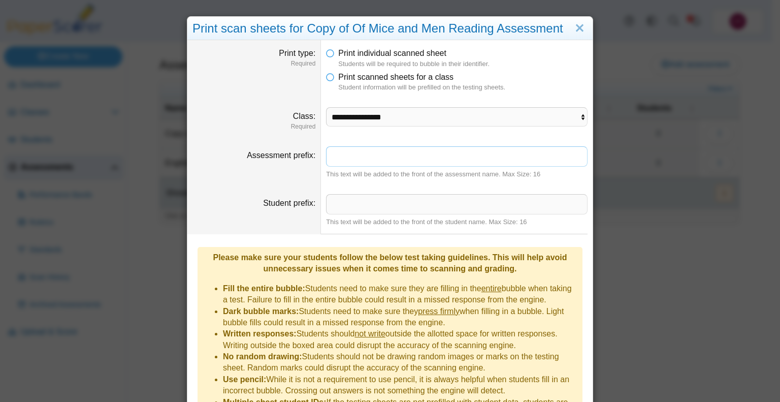
click at [365, 158] on input "Assessment prefix" at bounding box center [457, 156] width 262 height 20
click at [371, 199] on input "Student prefix" at bounding box center [457, 204] width 262 height 20
click at [345, 111] on select "**********" at bounding box center [457, 116] width 262 height 19
click at [326, 107] on select "**********" at bounding box center [457, 116] width 262 height 19
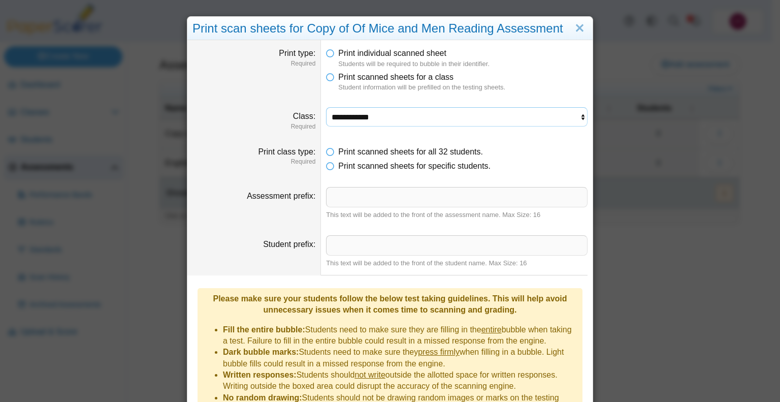
scroll to position [111, 0]
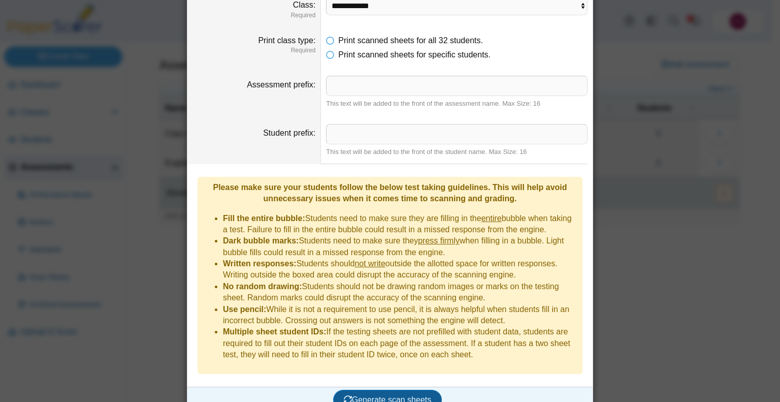
click at [400, 390] on button "Generate scan sheets" at bounding box center [387, 400] width 109 height 20
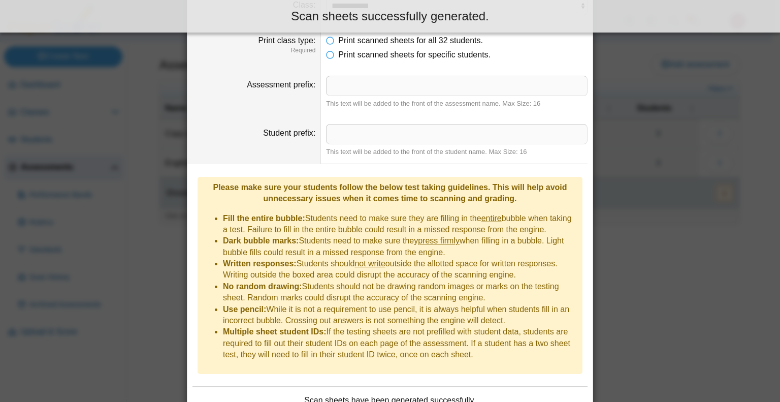
scroll to position [192, 0]
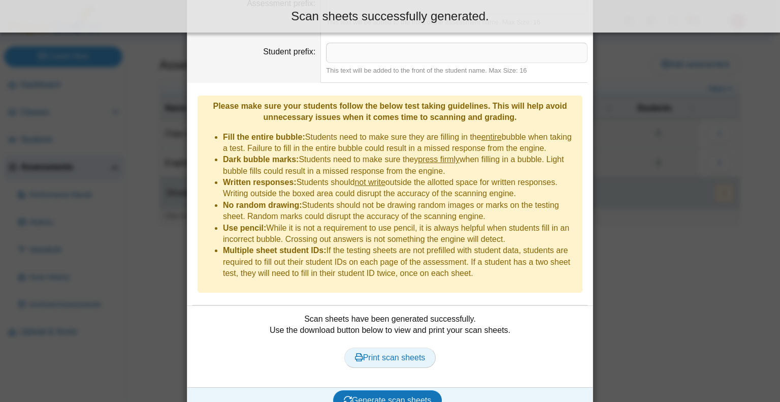
click at [378, 353] on span "Print scan sheets" at bounding box center [390, 357] width 71 height 9
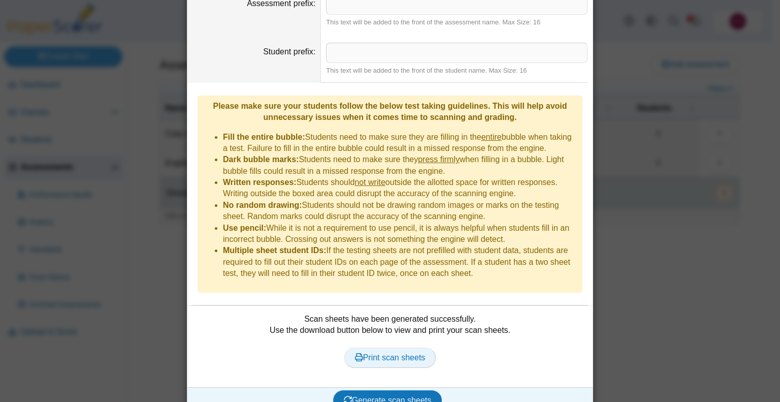
scroll to position [0, 0]
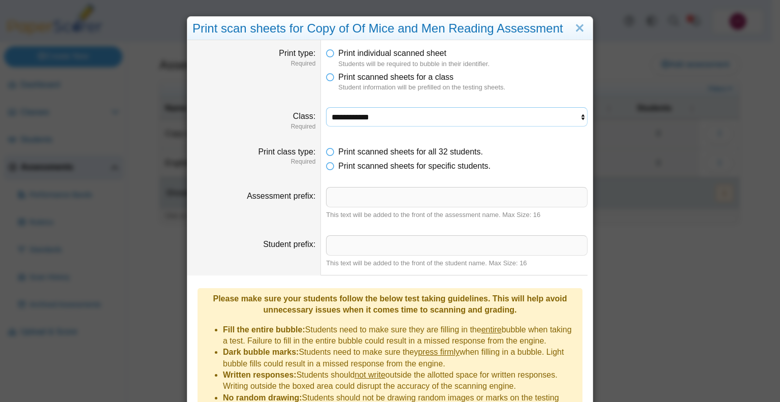
click at [399, 115] on select "**********" at bounding box center [457, 116] width 262 height 19
click at [326, 107] on select "**********" at bounding box center [457, 116] width 262 height 19
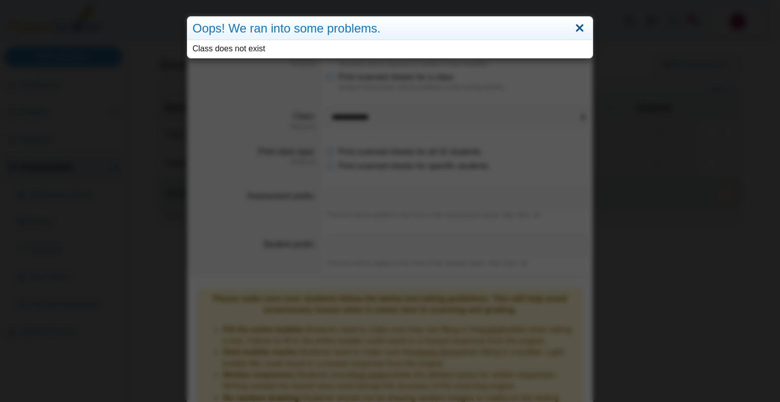
click at [578, 28] on link "Close" at bounding box center [580, 28] width 16 height 17
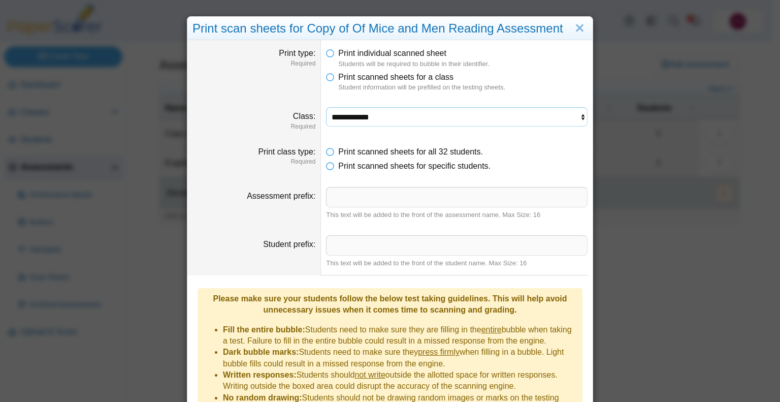
click at [429, 114] on select "**********" at bounding box center [457, 116] width 262 height 19
select select "**********"
click at [326, 107] on select "**********" at bounding box center [457, 116] width 262 height 19
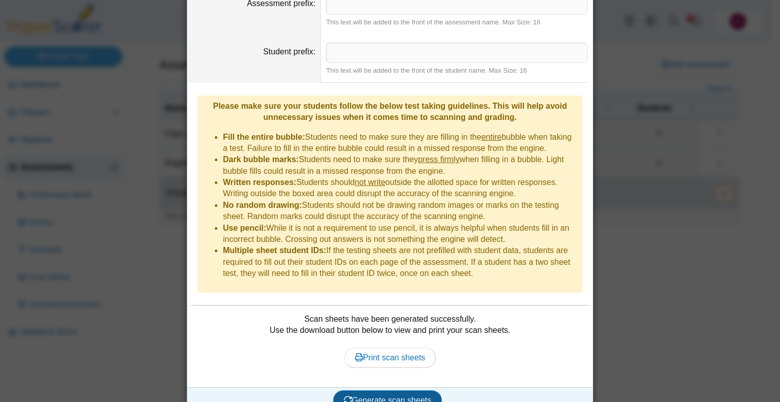
click at [391, 396] on span "Generate scan sheets" at bounding box center [388, 400] width 88 height 9
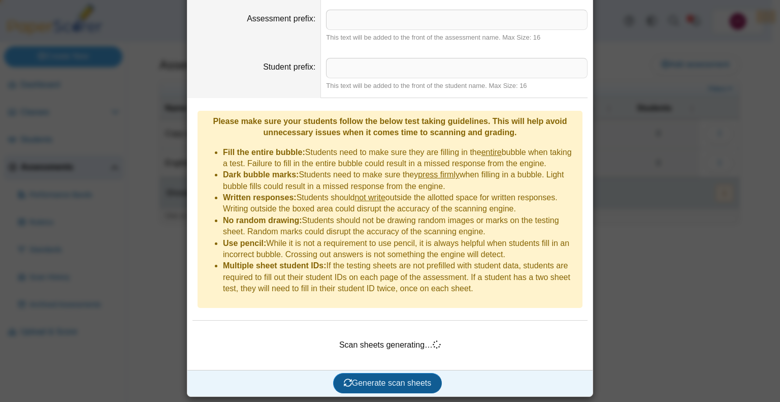
scroll to position [160, 0]
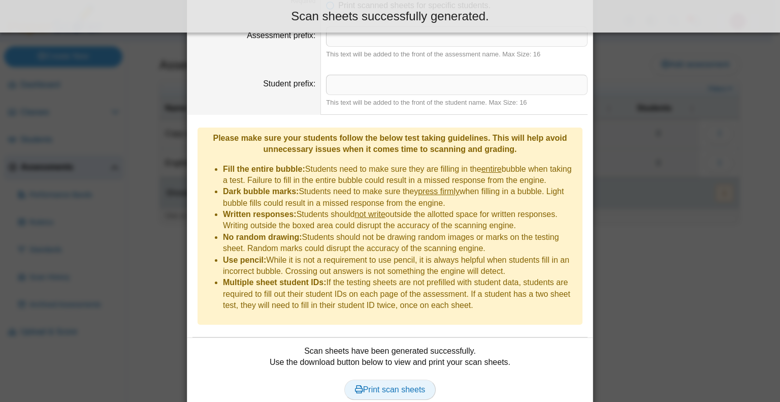
click at [382, 385] on span "Print scan sheets" at bounding box center [390, 389] width 71 height 9
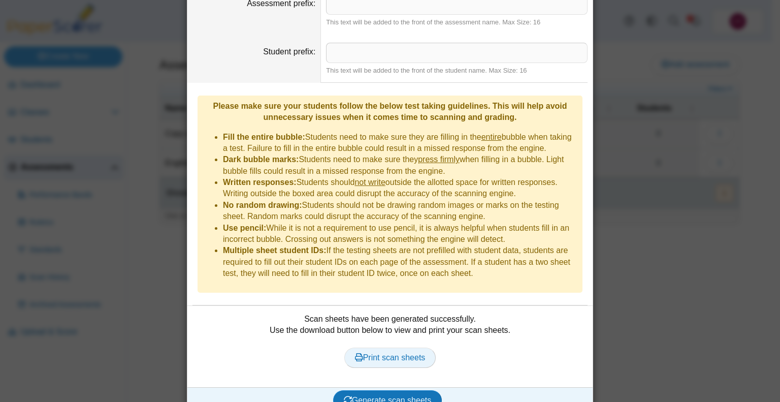
scroll to position [0, 0]
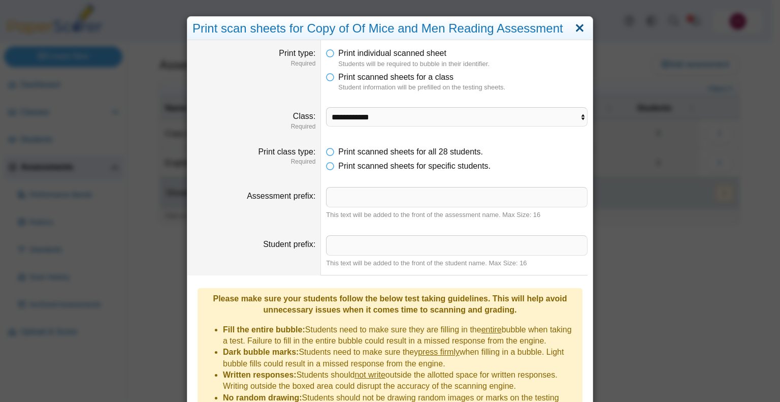
click at [572, 32] on link "Close" at bounding box center [580, 28] width 16 height 17
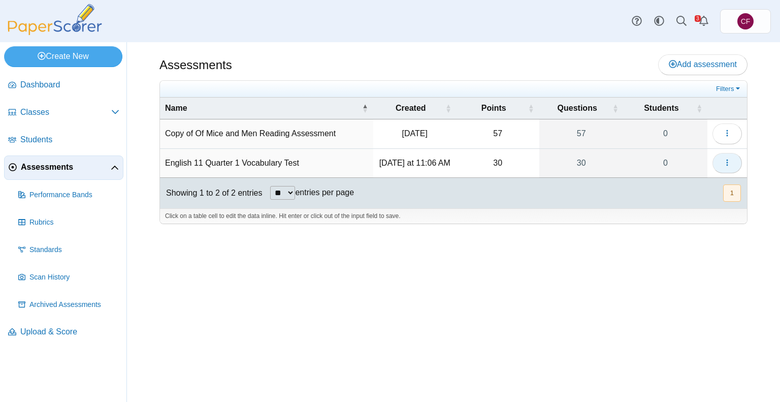
click at [734, 167] on button "button" at bounding box center [727, 163] width 29 height 20
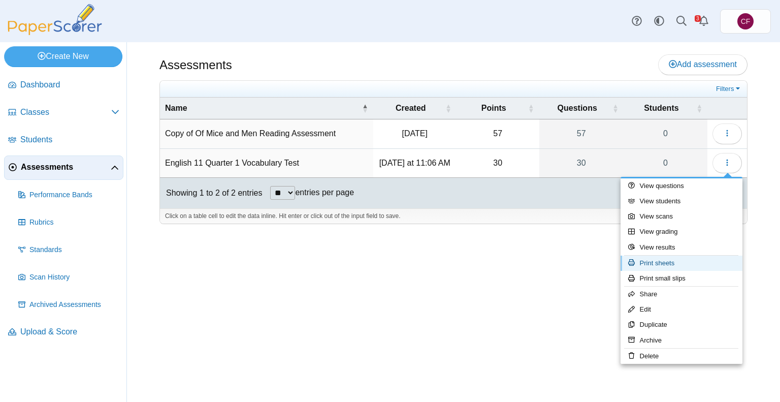
click at [689, 257] on link "Print sheets" at bounding box center [682, 262] width 122 height 15
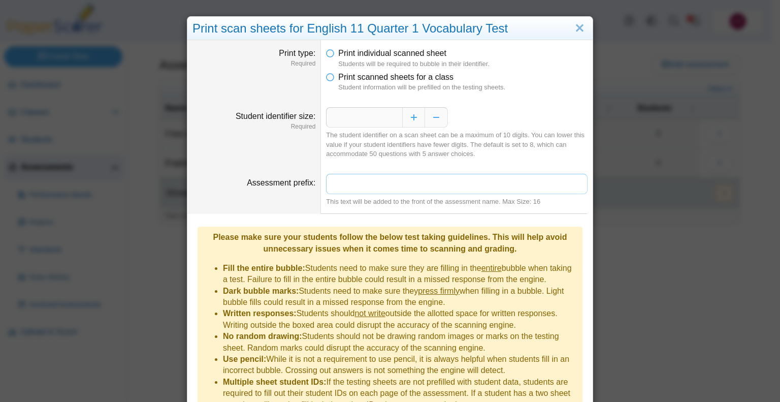
click at [356, 184] on input "Assessment prefix" at bounding box center [457, 184] width 262 height 20
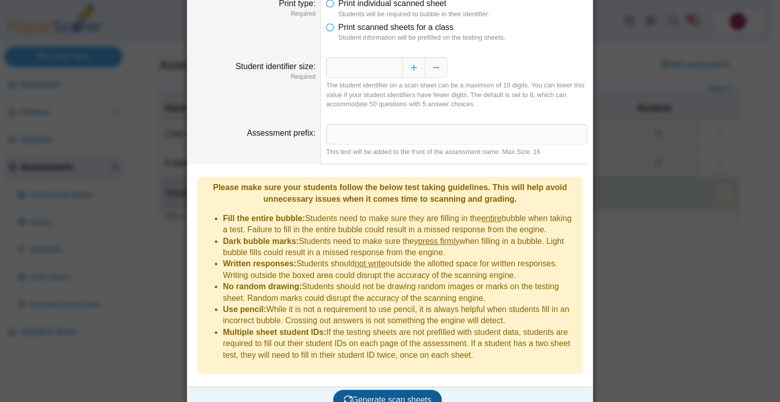
click at [366, 395] on span "Generate scan sheets" at bounding box center [388, 399] width 88 height 9
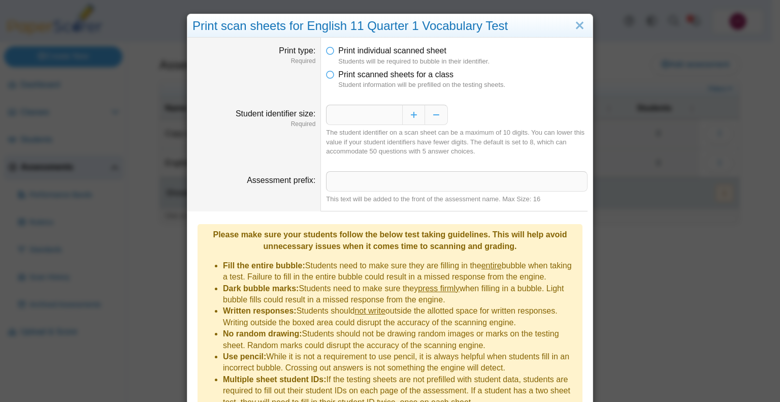
scroll to position [0, 0]
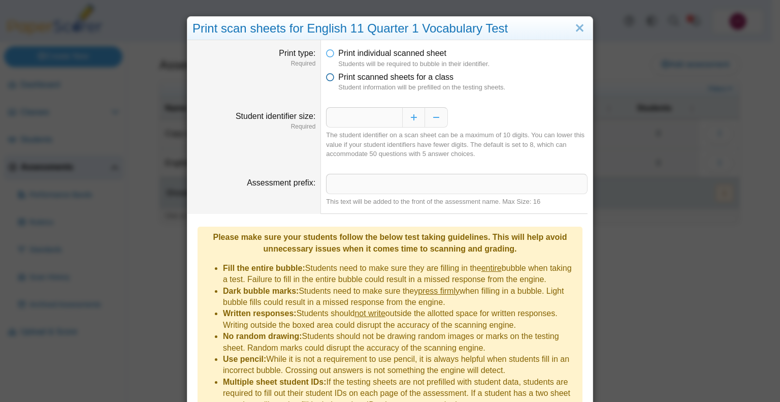
click at [326, 78] on icon at bounding box center [330, 75] width 8 height 7
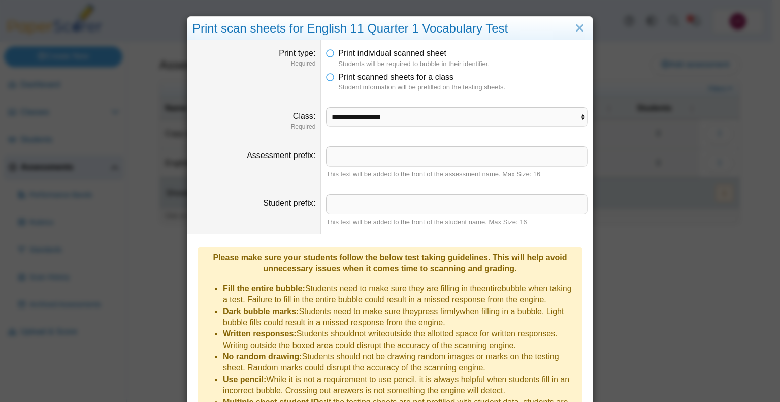
drag, startPoint x: 343, startPoint y: 123, endPoint x: 237, endPoint y: 151, distance: 109.3
click at [237, 151] on div "Assessment prefix" at bounding box center [253, 155] width 123 height 11
drag, startPoint x: 360, startPoint y: 115, endPoint x: 336, endPoint y: 118, distance: 24.1
click at [336, 118] on select "**********" at bounding box center [457, 116] width 262 height 19
select select "**********"
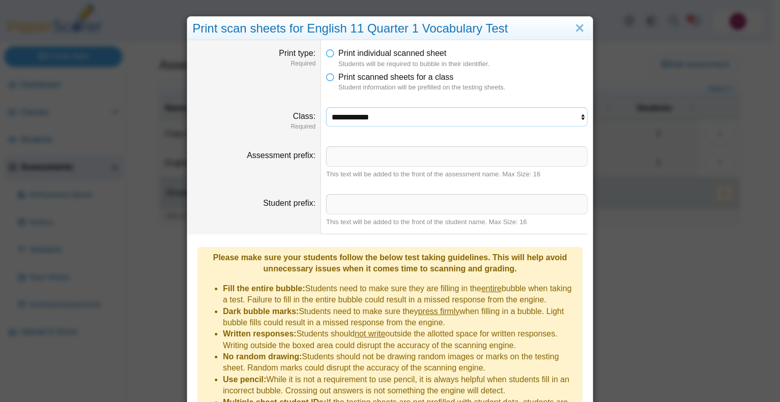
click at [326, 107] on select "**********" at bounding box center [457, 116] width 262 height 19
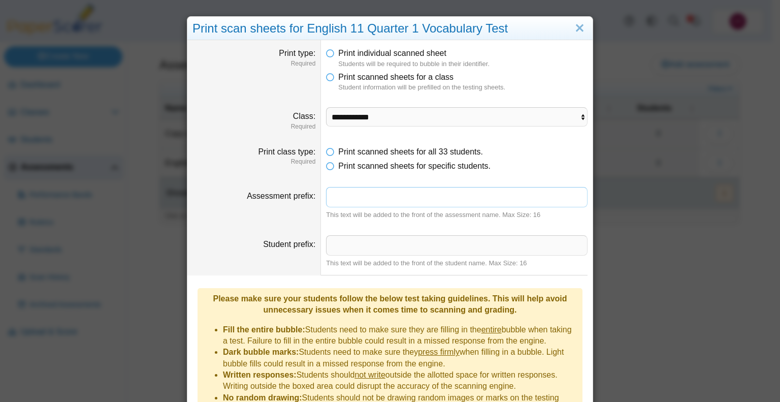
click at [336, 199] on input "Assessment prefix" at bounding box center [457, 197] width 262 height 20
click at [341, 241] on input "Student prefix" at bounding box center [457, 245] width 262 height 20
drag, startPoint x: 256, startPoint y: 205, endPoint x: 222, endPoint y: 204, distance: 33.5
click at [222, 204] on dt "Assessment prefix" at bounding box center [254, 203] width 134 height 48
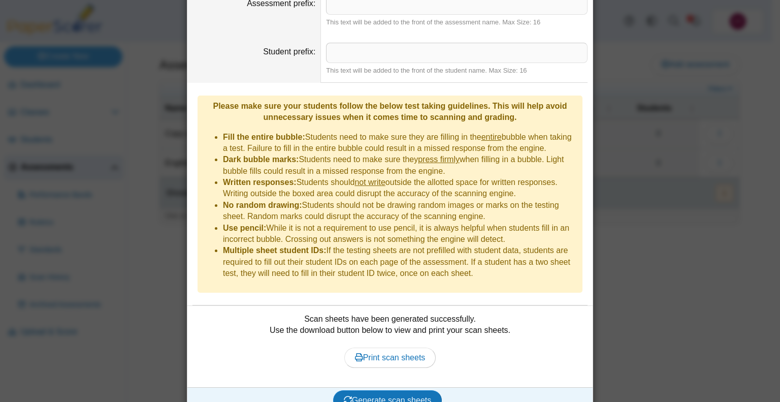
scroll to position [192, 0]
click at [381, 353] on span "Print scan sheets" at bounding box center [390, 357] width 71 height 9
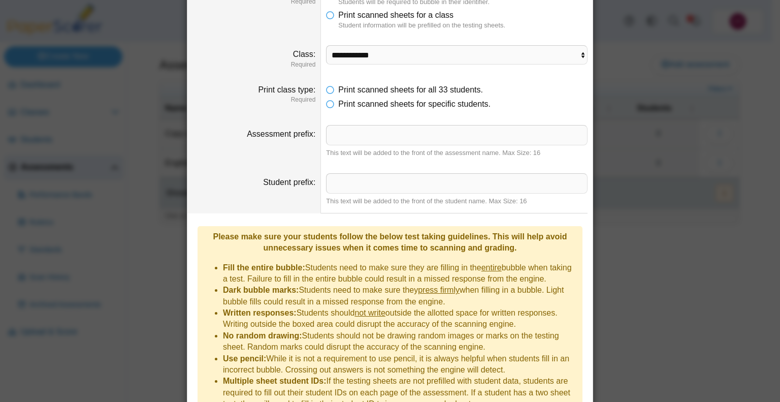
scroll to position [192, 0]
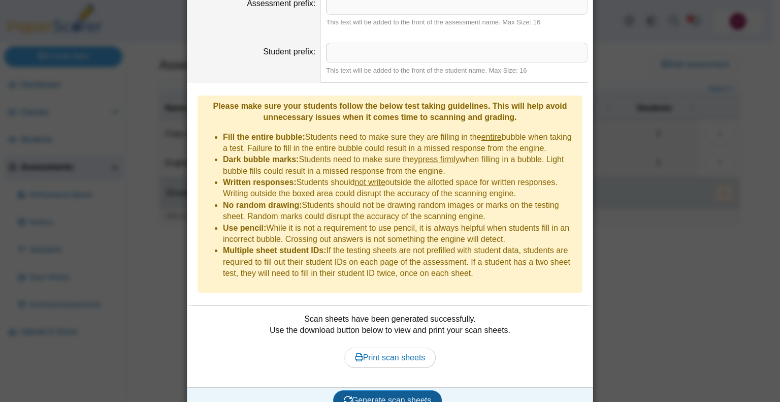
click at [382, 396] on span "Generate scan sheets" at bounding box center [388, 400] width 88 height 9
click at [408, 353] on span "Print scan sheets" at bounding box center [390, 357] width 71 height 9
click at [666, 227] on div "**********" at bounding box center [390, 201] width 780 height 402
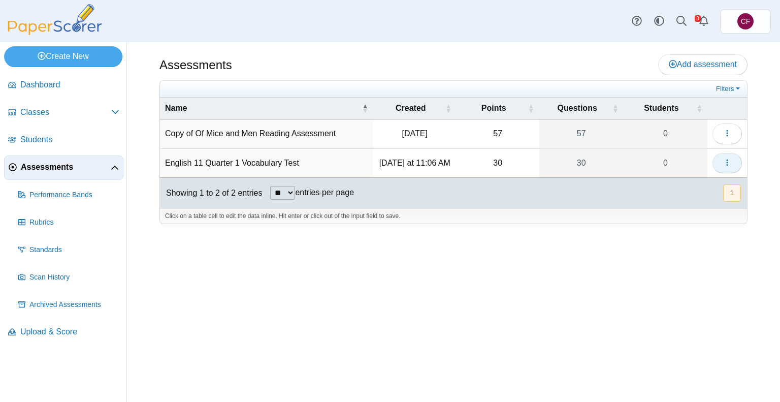
click at [728, 164] on icon "button" at bounding box center [727, 162] width 8 height 8
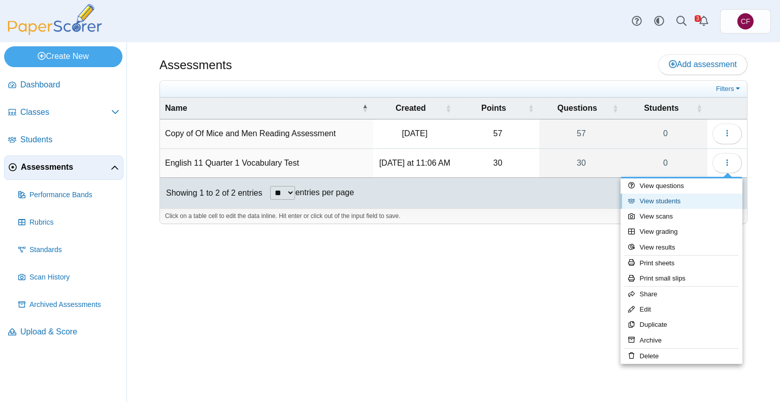
click at [664, 201] on link "View students" at bounding box center [682, 201] width 122 height 15
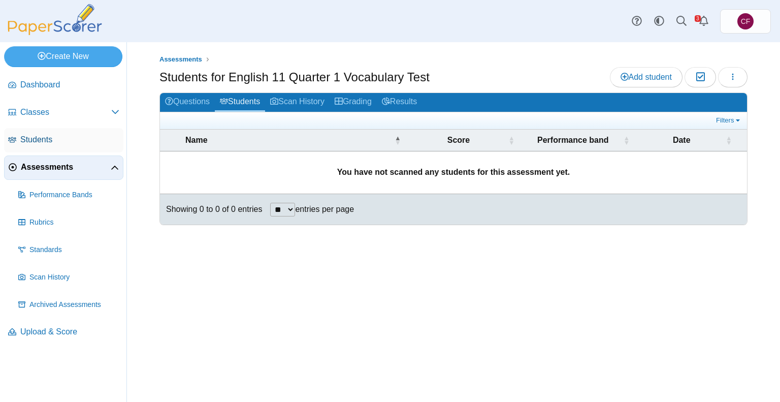
click at [45, 130] on link "Students" at bounding box center [63, 140] width 119 height 24
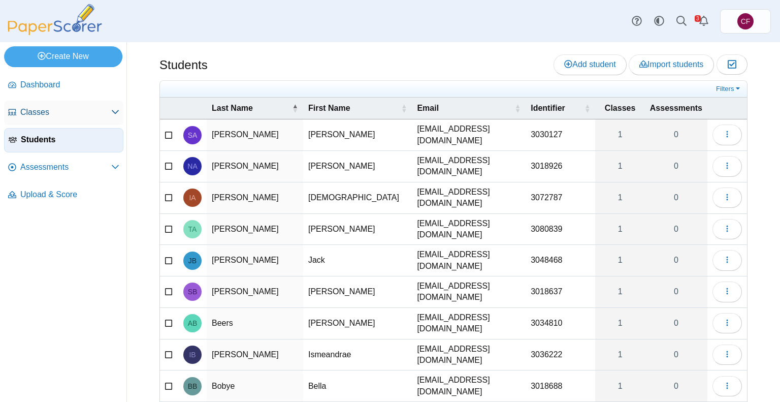
click at [44, 109] on span "Classes" at bounding box center [65, 112] width 91 height 11
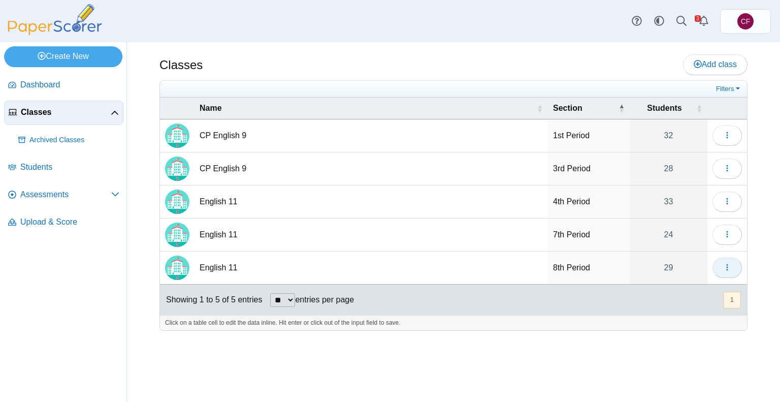
click at [727, 270] on span "button" at bounding box center [727, 267] width 8 height 9
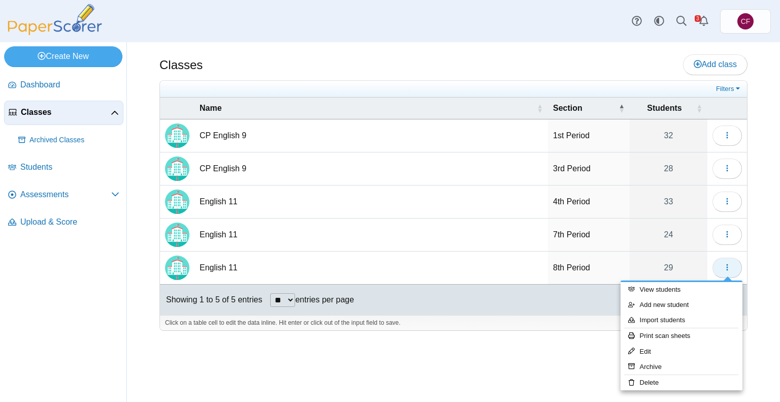
click at [727, 270] on span "button" at bounding box center [727, 267] width 8 height 9
